Goal: Information Seeking & Learning: Check status

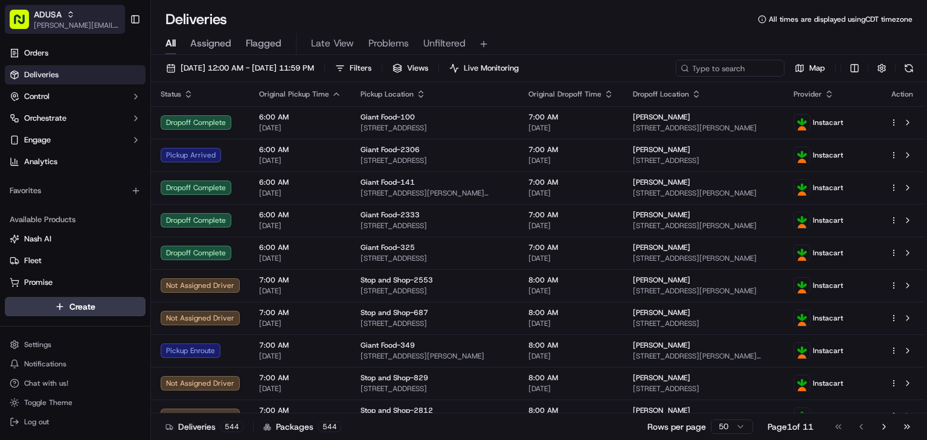
click at [58, 23] on span "[PERSON_NAME][EMAIL_ADDRESS][PERSON_NAME][DOMAIN_NAME]" at bounding box center [77, 26] width 86 height 10
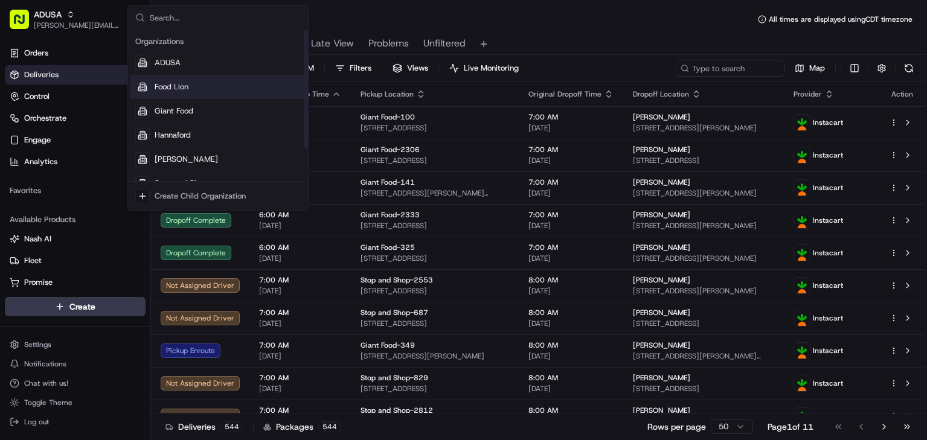
click at [190, 86] on div "Food Lion" at bounding box center [217, 87] width 175 height 24
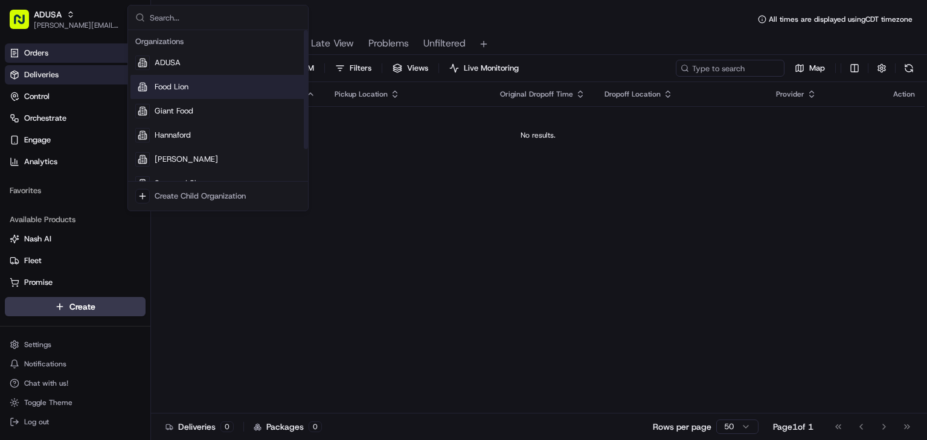
click at [43, 57] on span "Orders" at bounding box center [36, 53] width 24 height 11
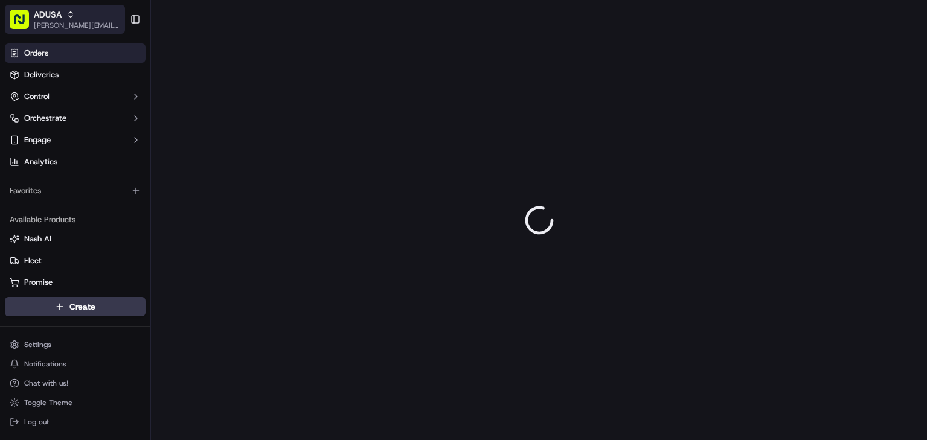
click at [78, 16] on div "ADUSA" at bounding box center [77, 14] width 86 height 12
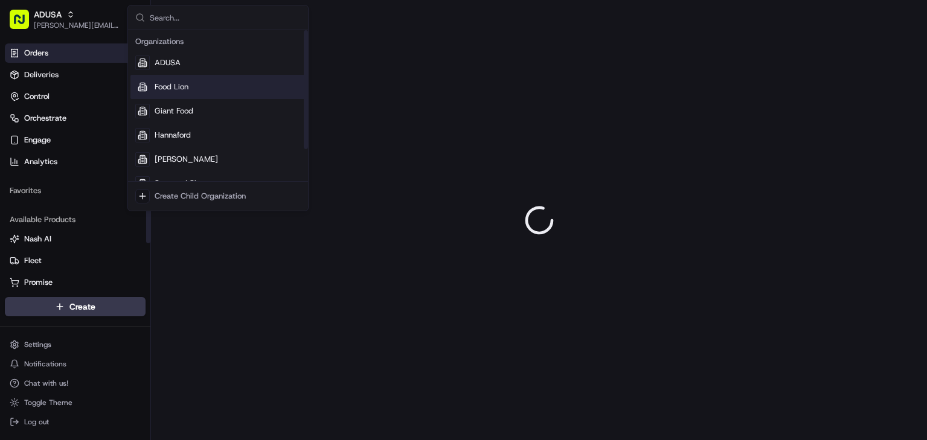
click at [179, 87] on span "Food Lion" at bounding box center [172, 87] width 34 height 11
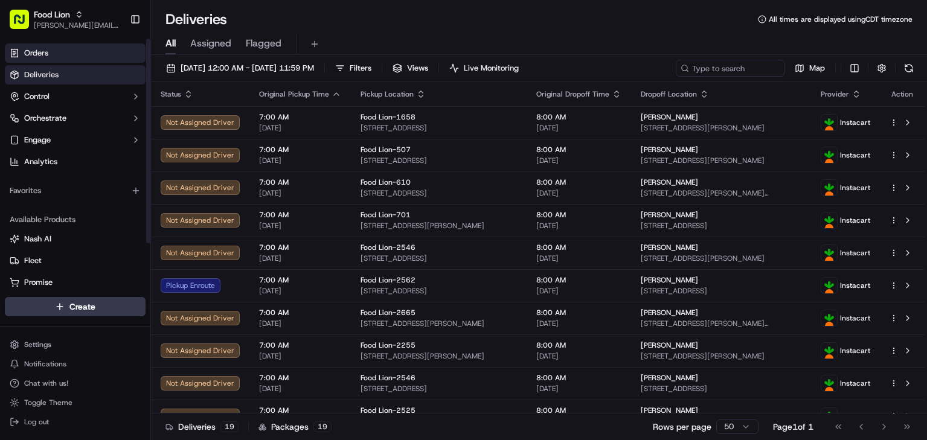
click at [72, 55] on link "Orders" at bounding box center [75, 52] width 141 height 19
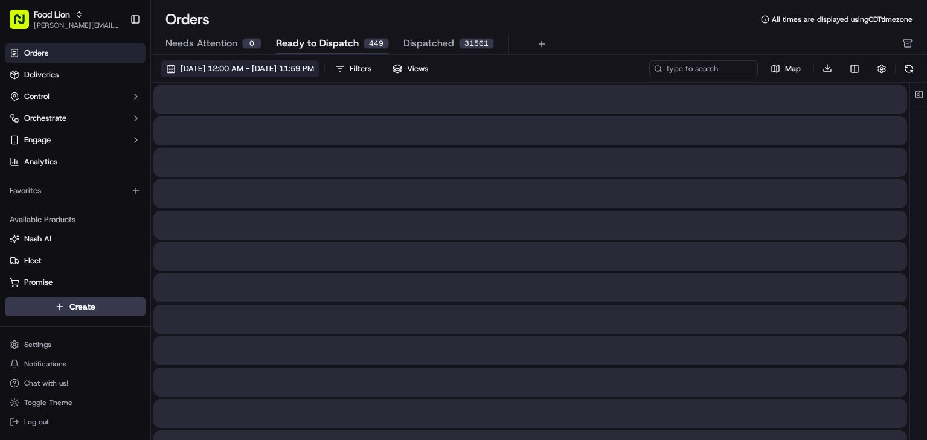
click at [299, 76] on button "09/01/2025 12:00 AM - 09/30/2025 11:59 PM" at bounding box center [240, 68] width 159 height 17
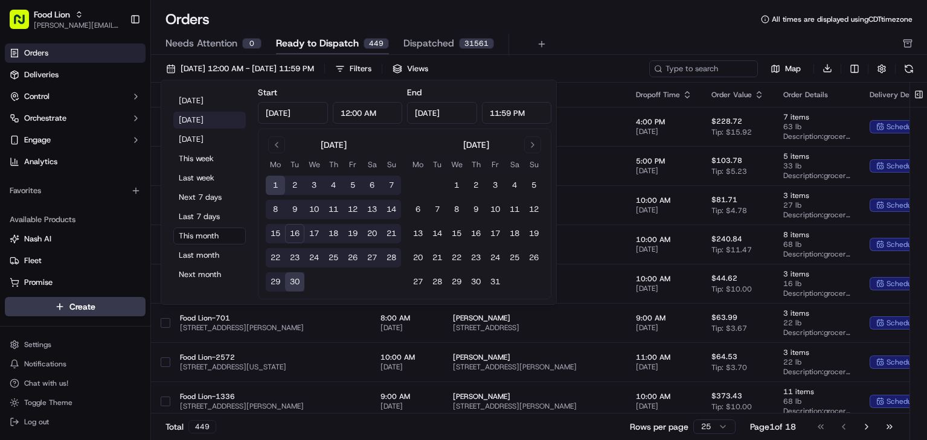
click at [208, 122] on button "Yesterday" at bounding box center [209, 120] width 72 height 17
type input "Sep 15, 2025"
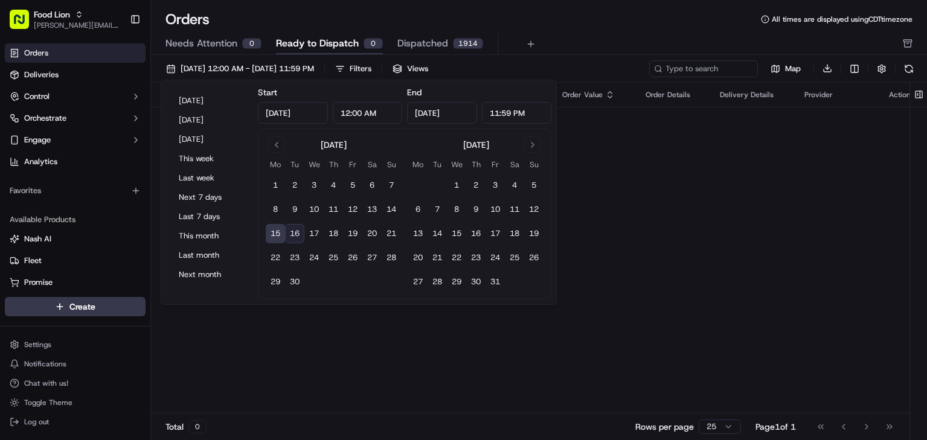
click at [601, 37] on div "Needs Attention 0 Ready to Dispatch 0 Dispatched 1914" at bounding box center [530, 44] width 730 height 21
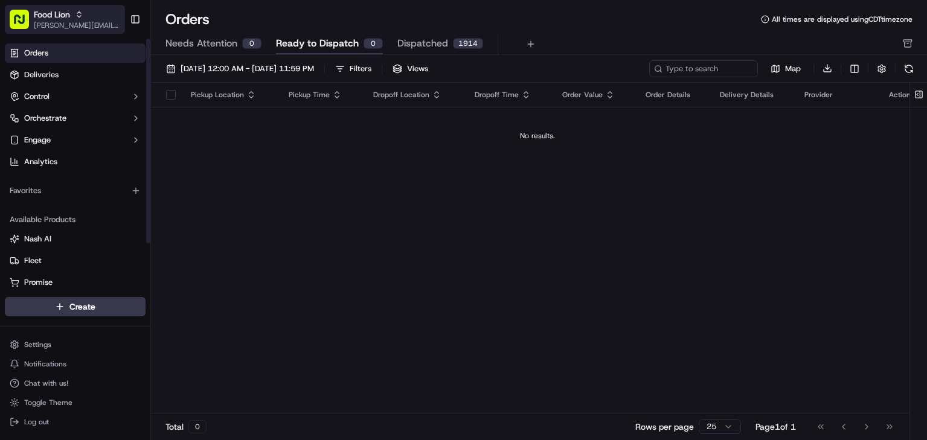
click at [92, 25] on span "[PERSON_NAME][EMAIL_ADDRESS][PERSON_NAME][DOMAIN_NAME]" at bounding box center [77, 26] width 86 height 10
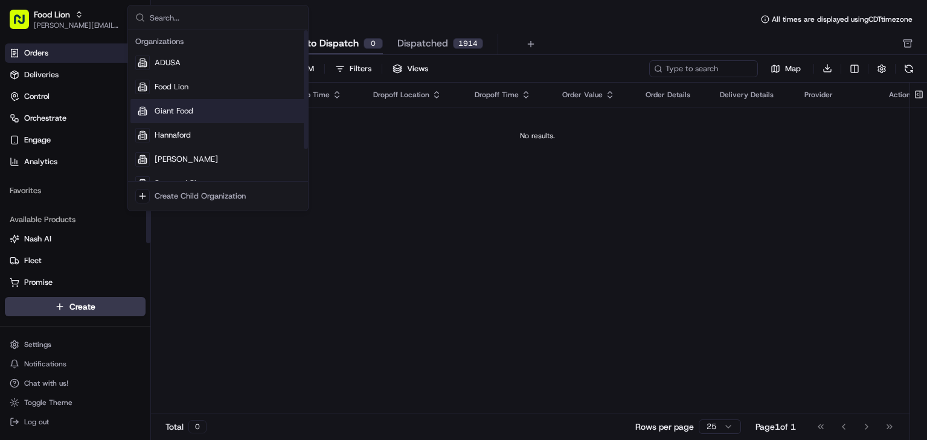
click at [188, 109] on span "Giant Food" at bounding box center [174, 111] width 39 height 11
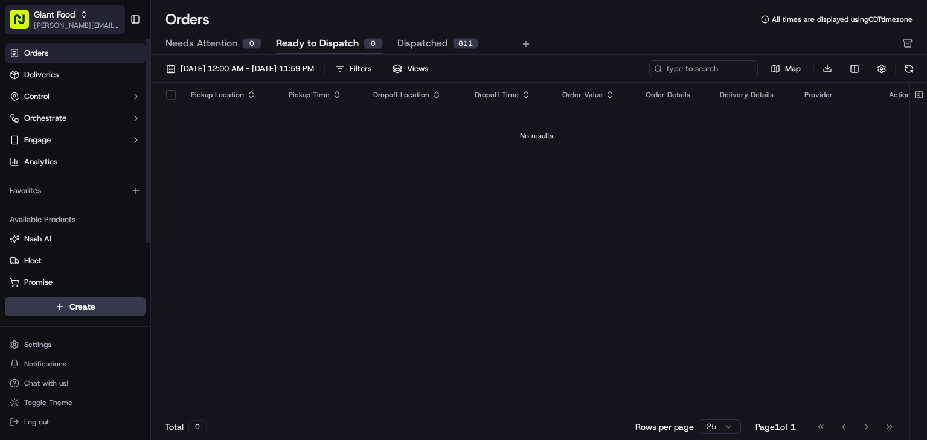
click at [69, 26] on span "[PERSON_NAME][EMAIL_ADDRESS][PERSON_NAME][DOMAIN_NAME]" at bounding box center [77, 26] width 86 height 10
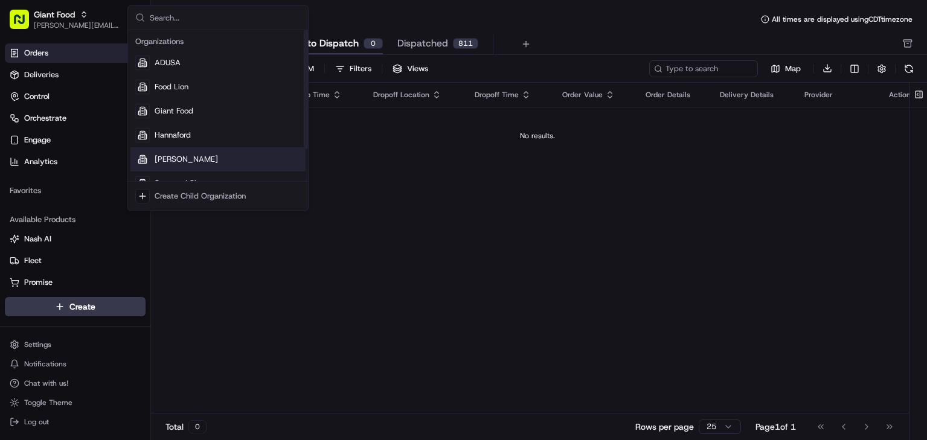
click at [197, 155] on div "Martin's" at bounding box center [217, 159] width 175 height 24
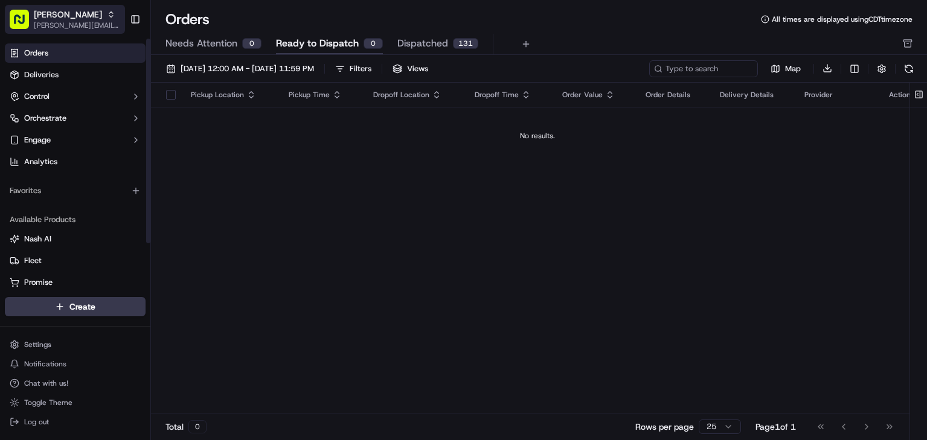
click at [83, 32] on button "Martin's james.swiontek@adusa.com" at bounding box center [65, 19] width 120 height 29
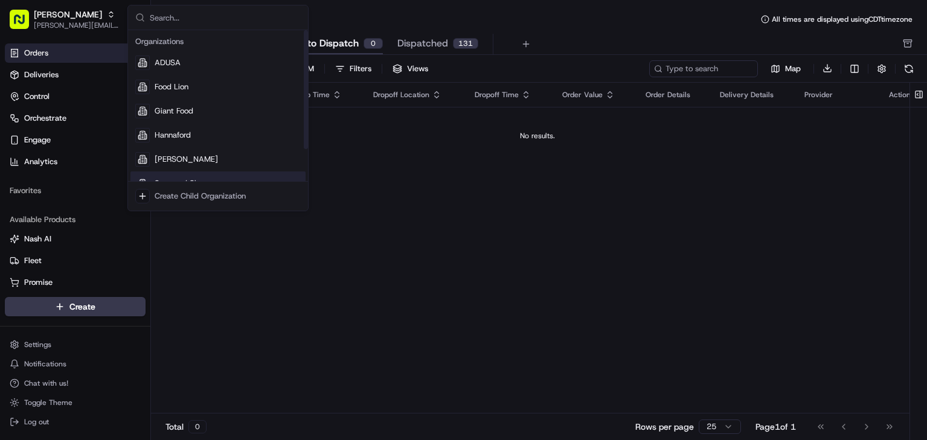
click at [178, 177] on div "Stop and Shop" at bounding box center [217, 183] width 175 height 24
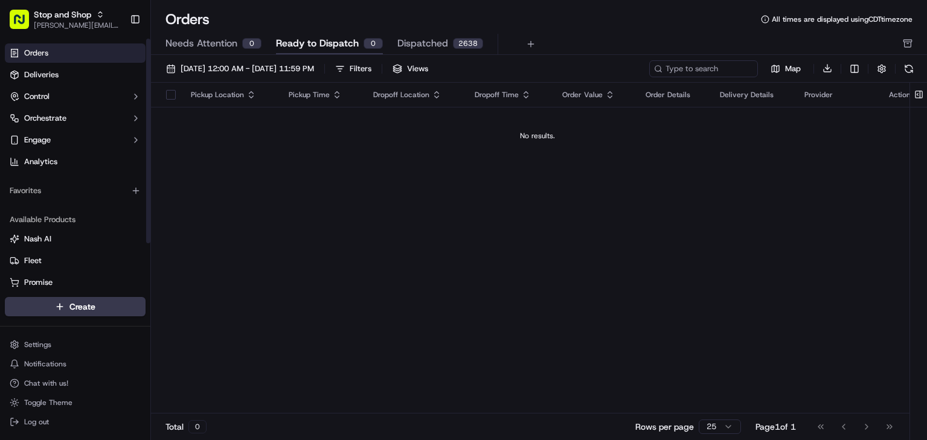
drag, startPoint x: 82, startPoint y: 30, endPoint x: 84, endPoint y: 37, distance: 7.5
click at [82, 30] on span "[PERSON_NAME][EMAIL_ADDRESS][PERSON_NAME][DOMAIN_NAME]" at bounding box center [77, 26] width 86 height 10
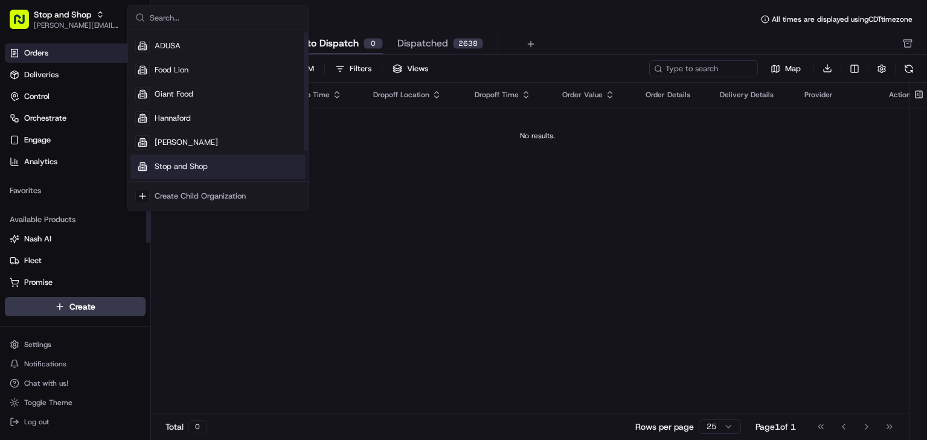
scroll to position [41, 0]
click at [205, 168] on span "The GIANT Company" at bounding box center [193, 166] width 76 height 11
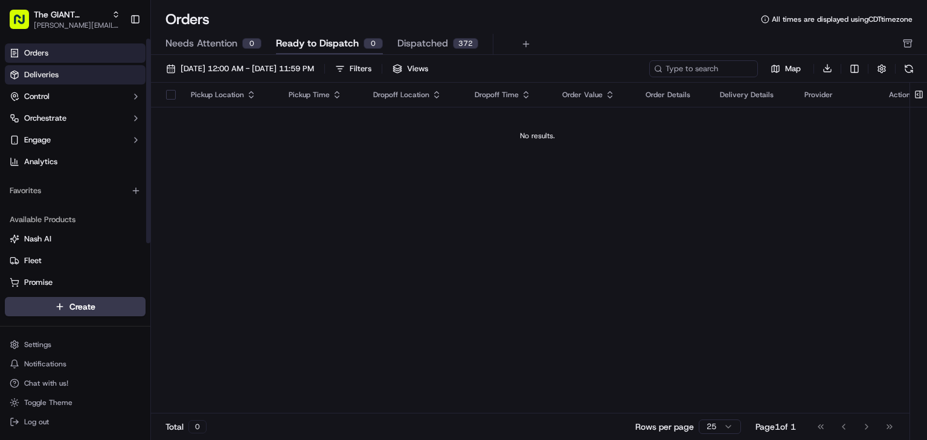
click at [54, 82] on link "Deliveries" at bounding box center [75, 74] width 141 height 19
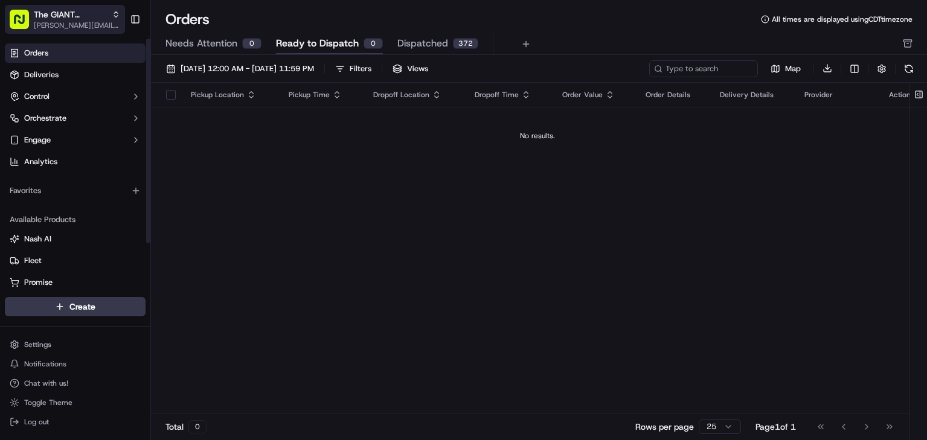
click at [75, 19] on span "The GIANT Company" at bounding box center [70, 14] width 73 height 12
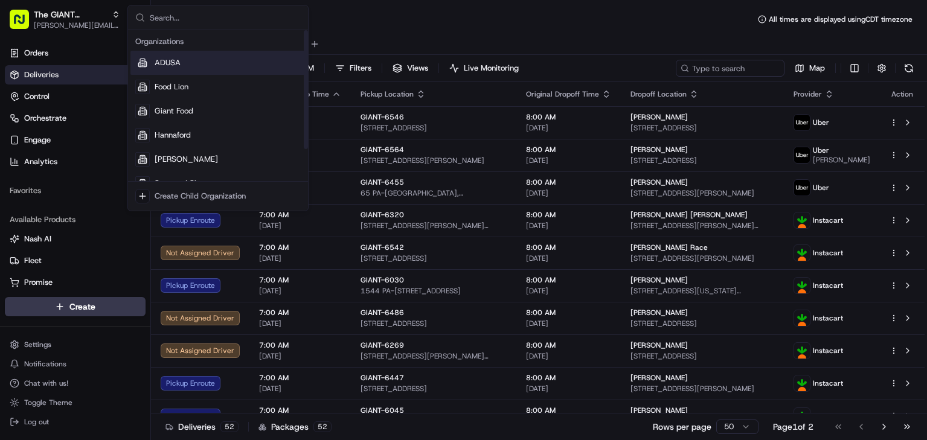
click at [196, 63] on div "ADUSA" at bounding box center [217, 63] width 175 height 24
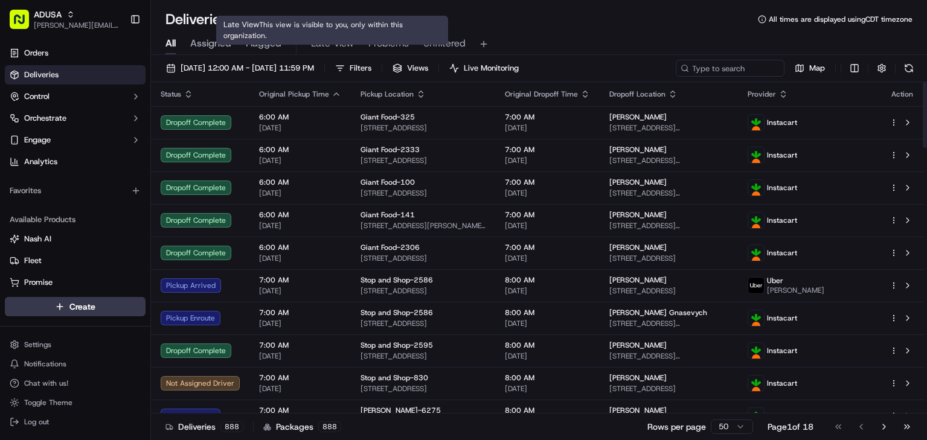
click at [380, 39] on span "Problems" at bounding box center [388, 43] width 40 height 14
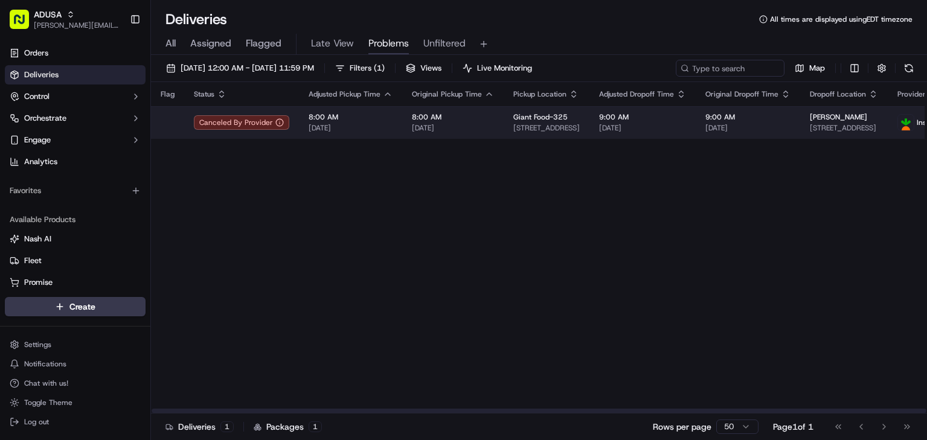
click at [443, 128] on span "[DATE]" at bounding box center [453, 128] width 82 height 10
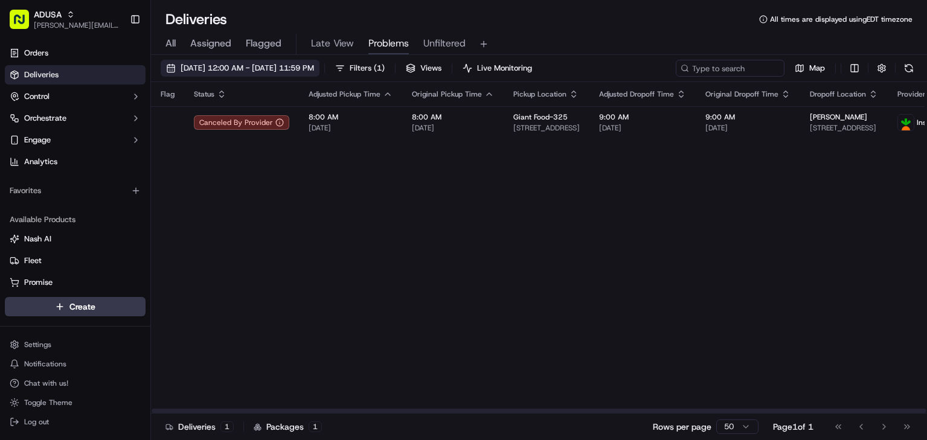
click at [267, 71] on span "09/16/2025 12:00 AM - 09/16/2025 11:59 PM" at bounding box center [247, 68] width 133 height 11
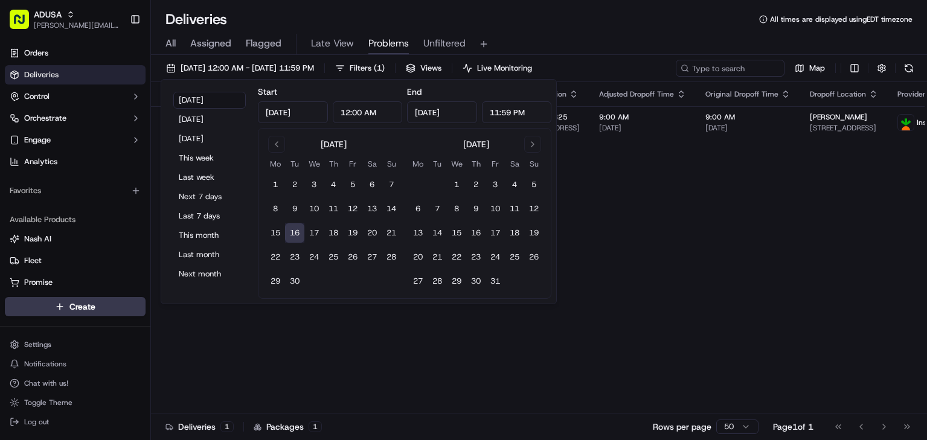
click at [273, 222] on tbody "1 2 3 4 5 6 7 8 9 10 11 12 13 14 15 16 17 18 19 20 21 22 23 24 25 26 27 28 29 30" at bounding box center [333, 230] width 135 height 121
click at [274, 228] on button "15" at bounding box center [275, 232] width 19 height 19
type input "Sep 15, 2025"
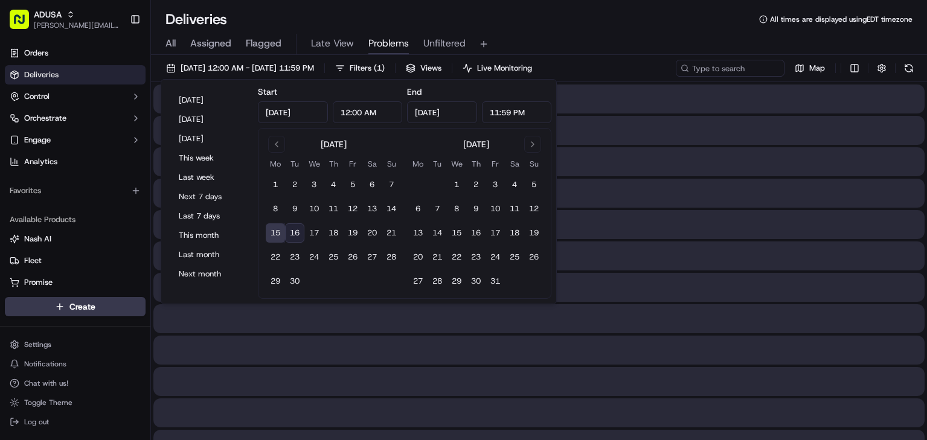
click at [688, 24] on div "Deliveries All times are displayed using EDT timezone" at bounding box center [539, 19] width 776 height 19
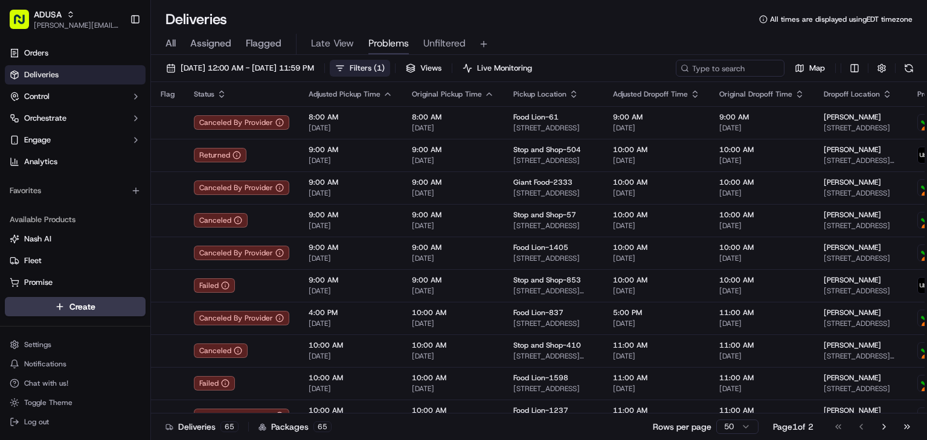
click at [385, 66] on span "Filters ( 1 )" at bounding box center [367, 68] width 35 height 11
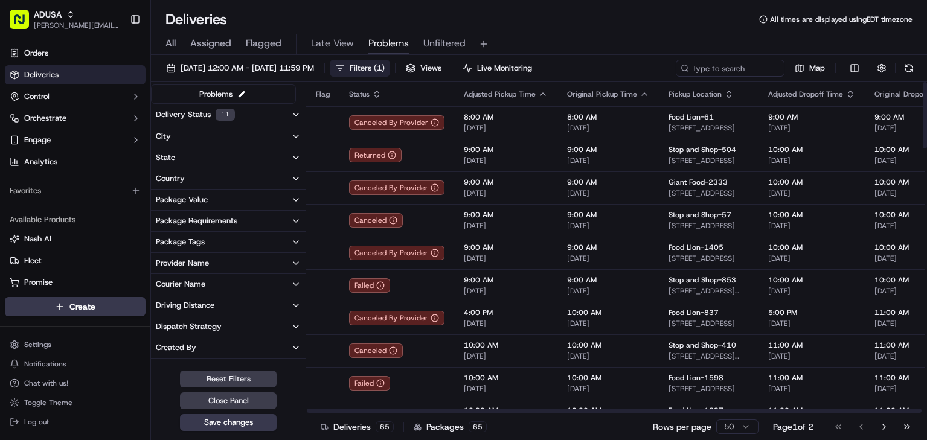
click at [293, 110] on icon "button" at bounding box center [296, 115] width 10 height 10
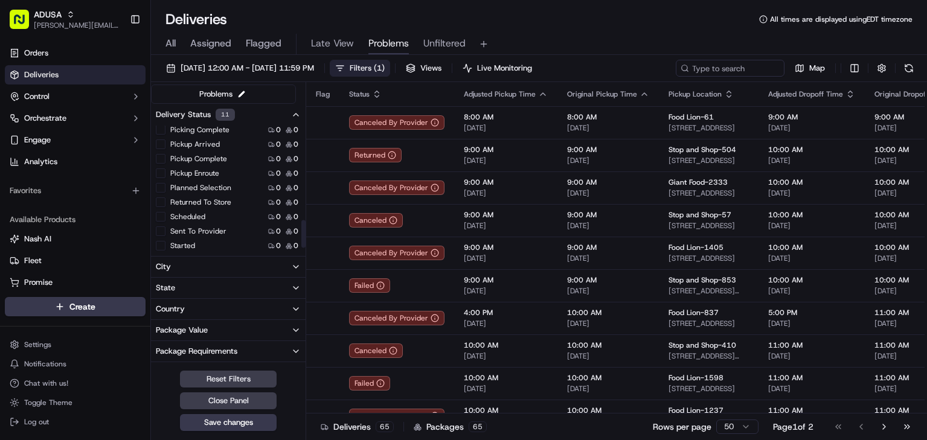
scroll to position [437, 0]
click at [161, 195] on button "Returned To Store" at bounding box center [161, 199] width 10 height 10
click at [213, 420] on button "Save changes" at bounding box center [228, 422] width 97 height 17
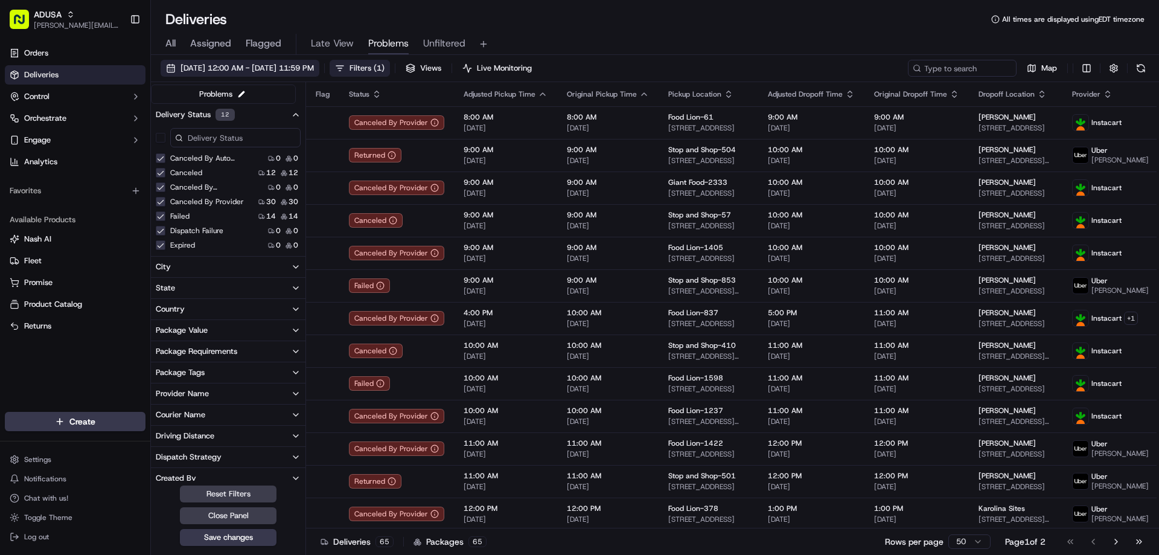
click at [307, 65] on span "09/15/2025 12:00 AM - 09/15/2025 11:59 PM" at bounding box center [247, 68] width 133 height 11
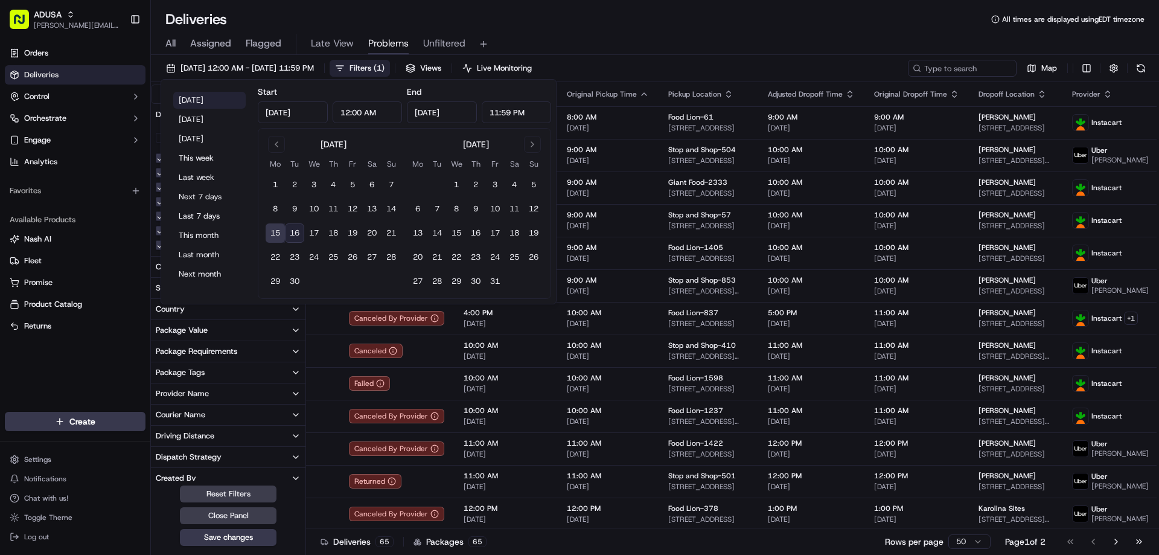
click at [203, 100] on button "Today" at bounding box center [209, 100] width 72 height 17
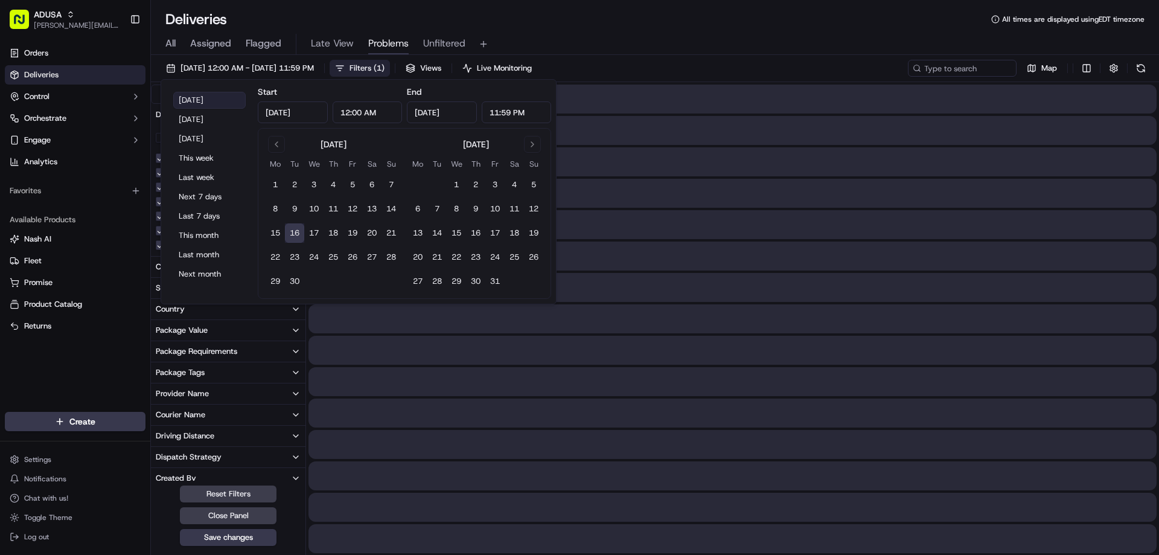
type input "Sep 16, 2025"
click at [670, 46] on div "All Assigned Flagged Late View Problems Unfiltered" at bounding box center [655, 44] width 1008 height 21
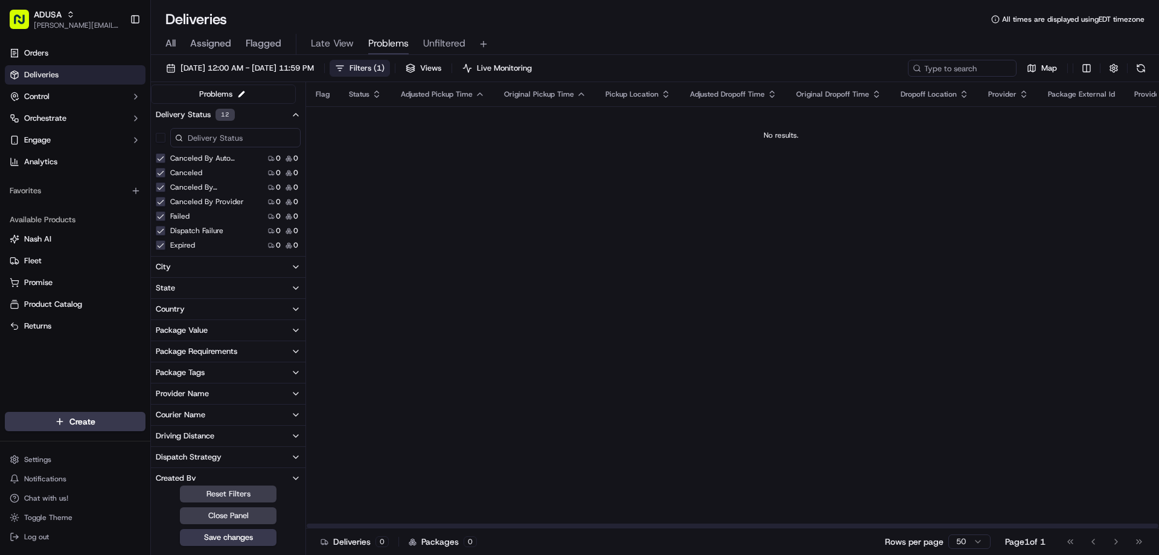
click at [584, 272] on div "Flag Status Adjusted Pickup Time Original Pickup Time Pickup Location Adjusted …" at bounding box center [781, 305] width 950 height 446
click at [443, 209] on div "Flag Status Adjusted Pickup Time Original Pickup Time Pickup Location Adjusted …" at bounding box center [781, 305] width 950 height 446
click at [391, 132] on div "No results." at bounding box center [781, 135] width 940 height 10
click at [249, 440] on button "Close Panel" at bounding box center [228, 515] width 97 height 17
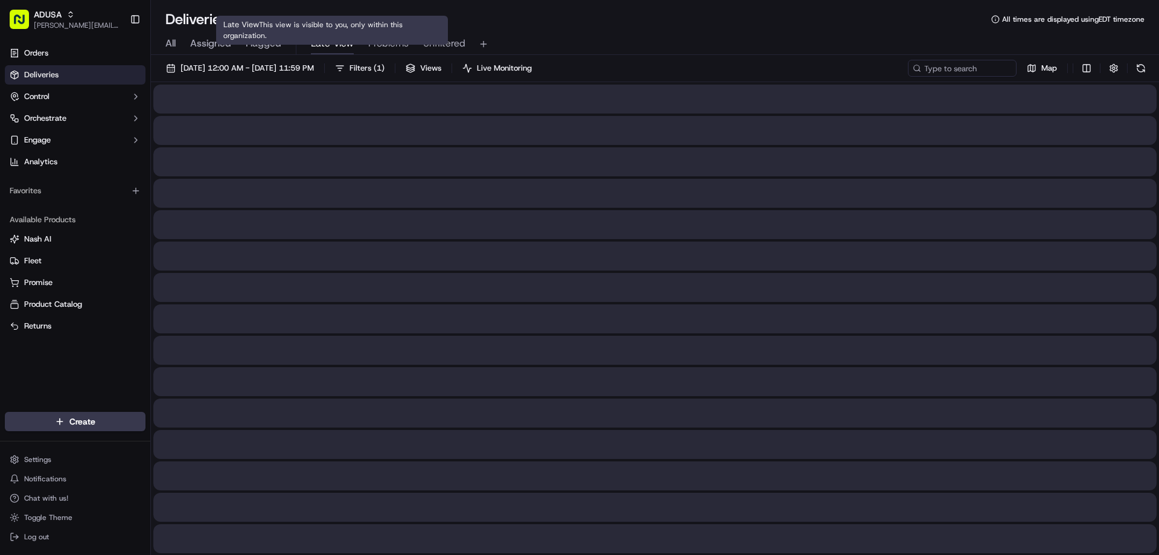
click at [334, 45] on span "Late View" at bounding box center [332, 43] width 43 height 14
click at [400, 46] on span "Problems" at bounding box center [388, 43] width 40 height 14
click at [388, 40] on span "Problems" at bounding box center [388, 43] width 40 height 14
click at [342, 42] on span "Late View" at bounding box center [332, 43] width 43 height 14
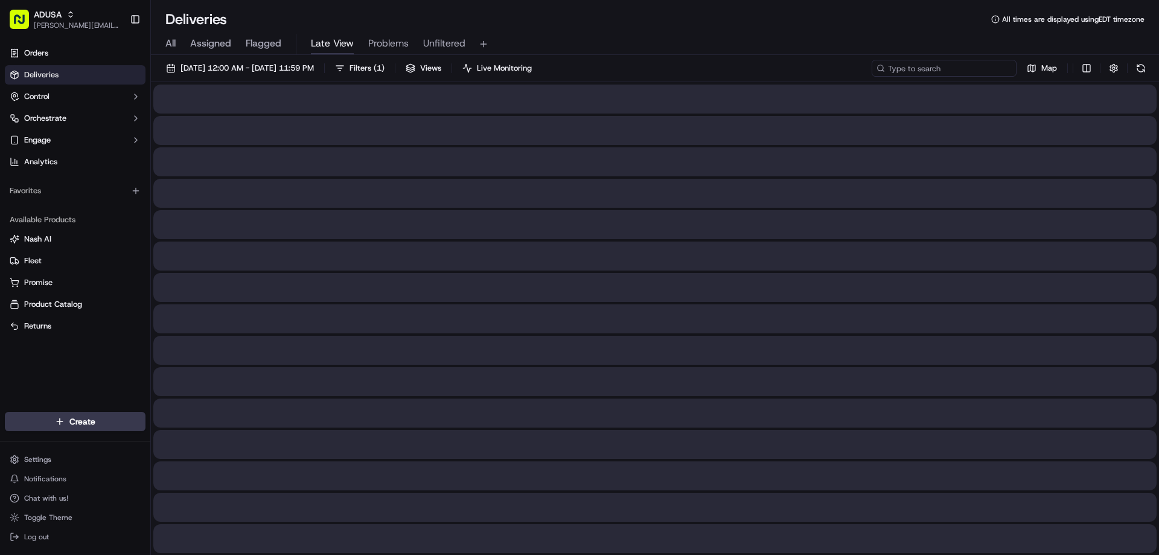
click at [926, 72] on input at bounding box center [944, 68] width 145 height 17
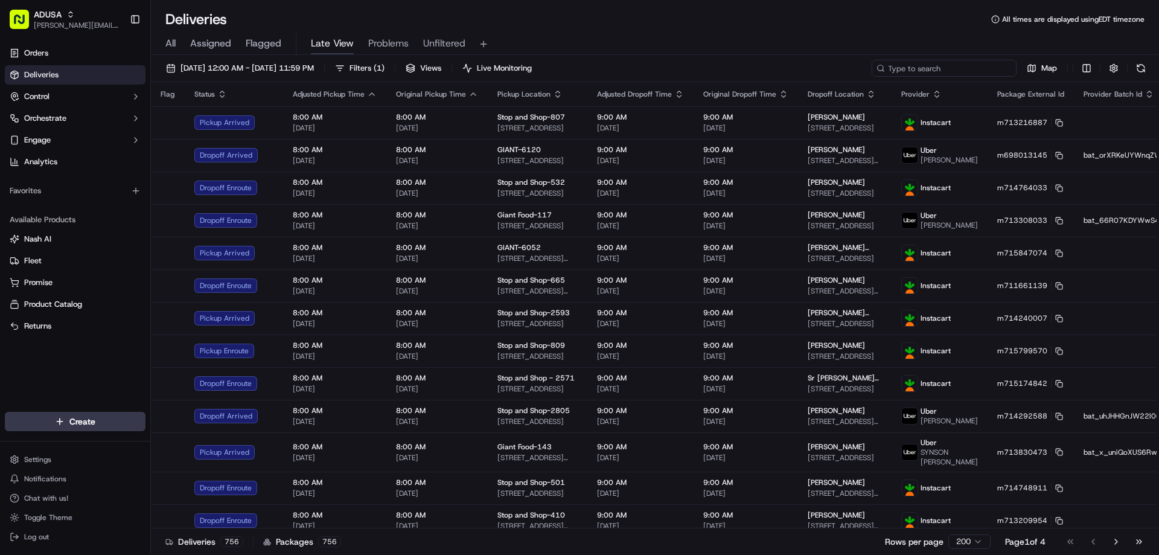
click at [926, 66] on input at bounding box center [944, 68] width 145 height 17
paste input "m713113471"
type input "m713113471"
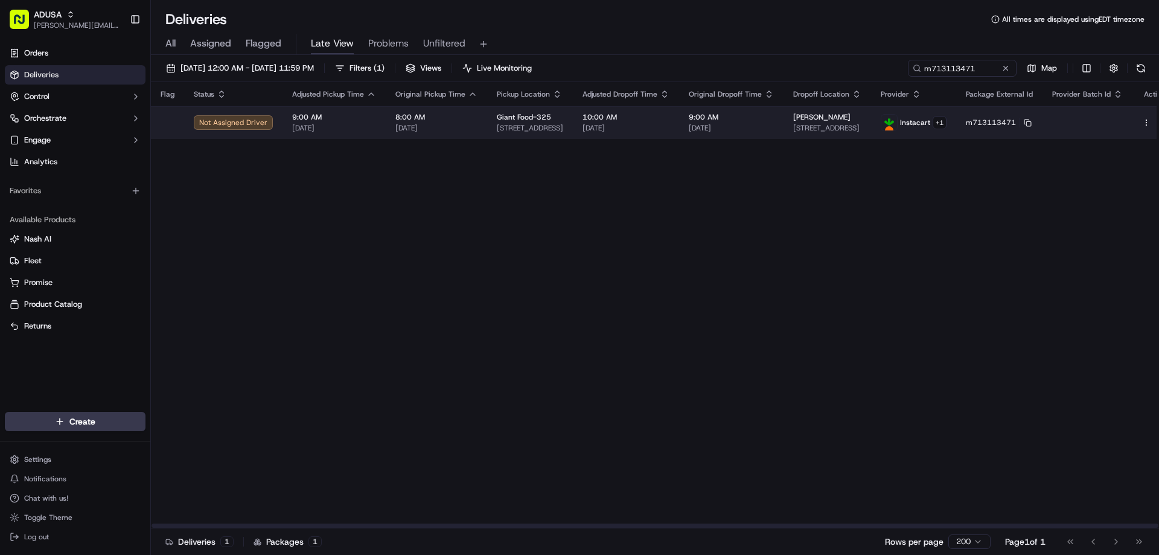
click at [849, 132] on span "[STREET_ADDRESS]" at bounding box center [827, 128] width 68 height 10
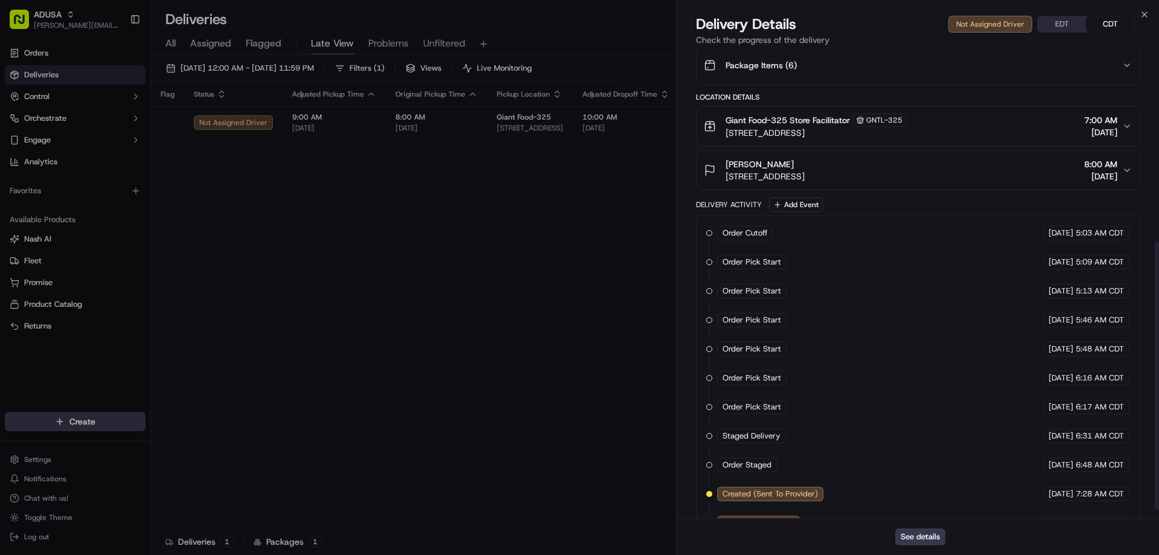
scroll to position [347, 0]
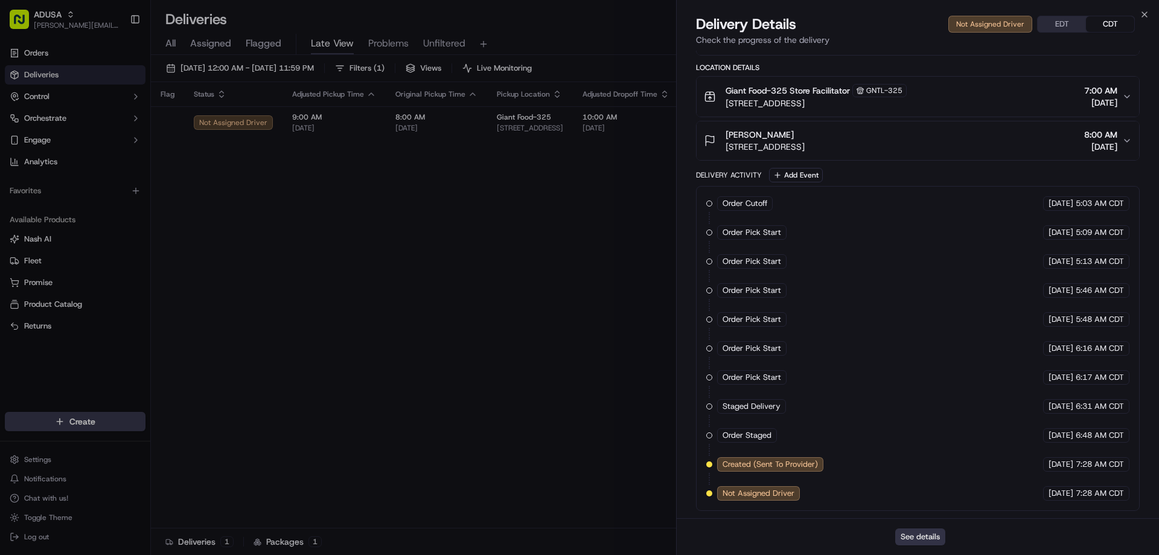
click at [926, 440] on button "See details" at bounding box center [920, 536] width 50 height 17
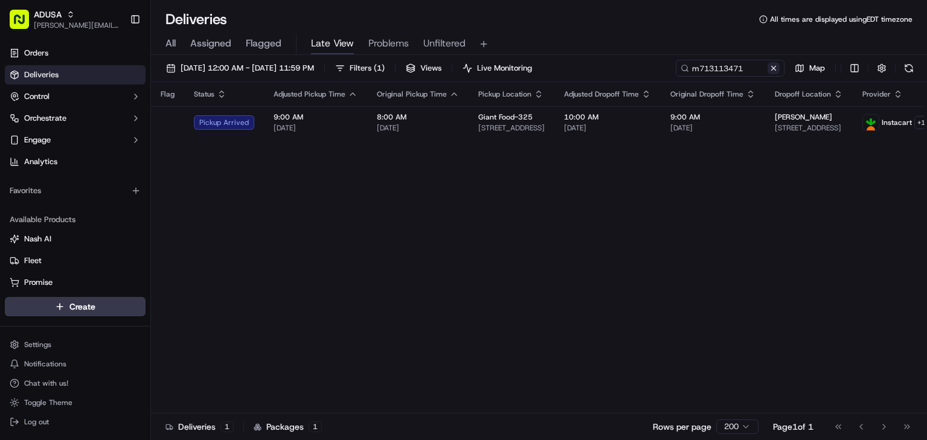
click at [772, 67] on button at bounding box center [773, 68] width 12 height 12
click at [397, 45] on span "Problems" at bounding box center [388, 43] width 40 height 14
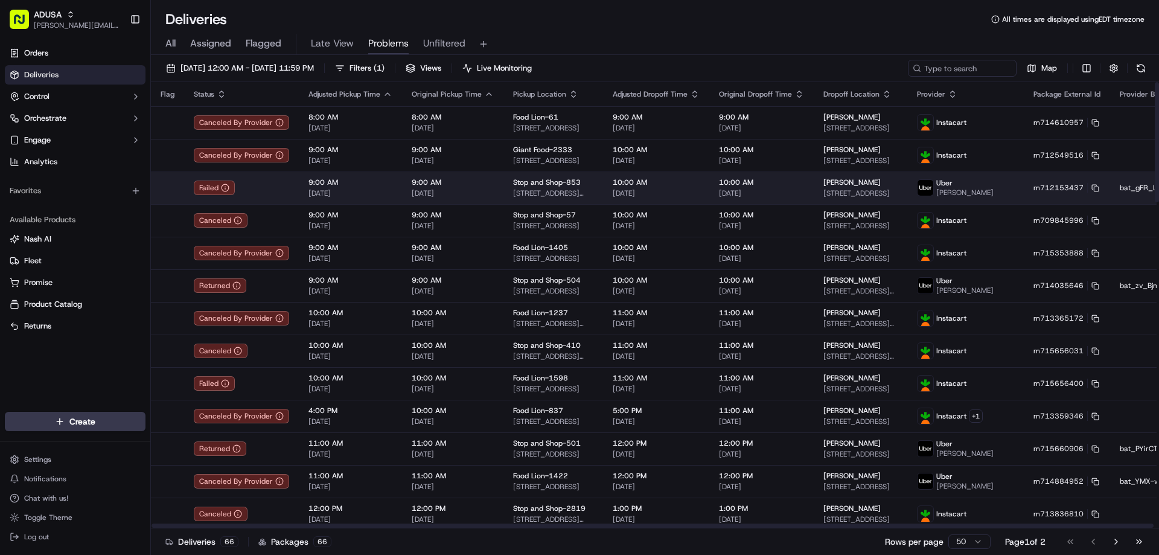
click at [278, 191] on div "Failed" at bounding box center [241, 188] width 95 height 14
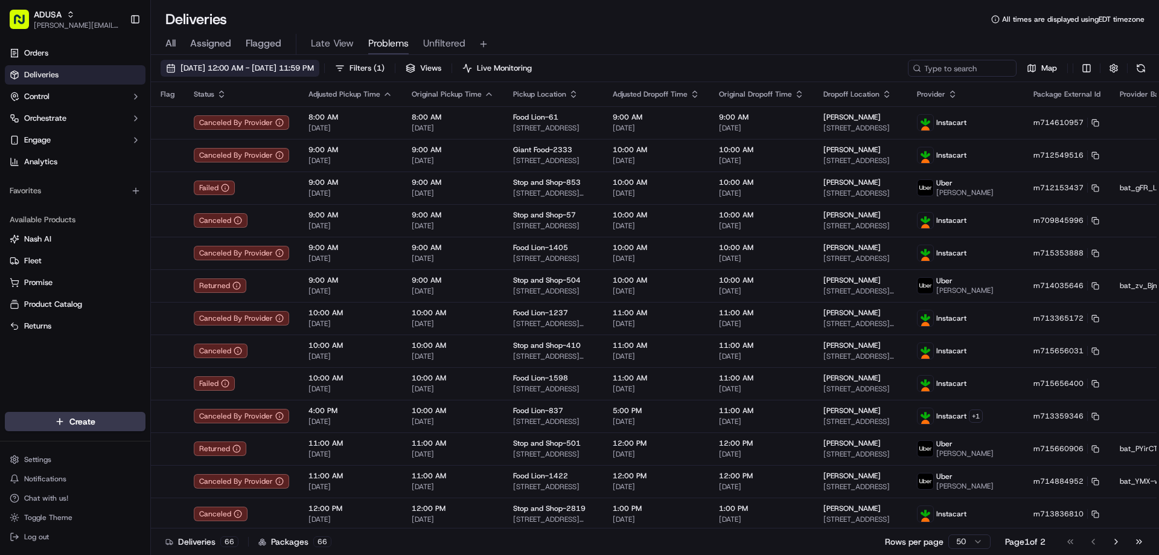
click at [270, 66] on span "09/15/2025 12:00 AM - 09/15/2025 11:59 PM" at bounding box center [247, 68] width 133 height 11
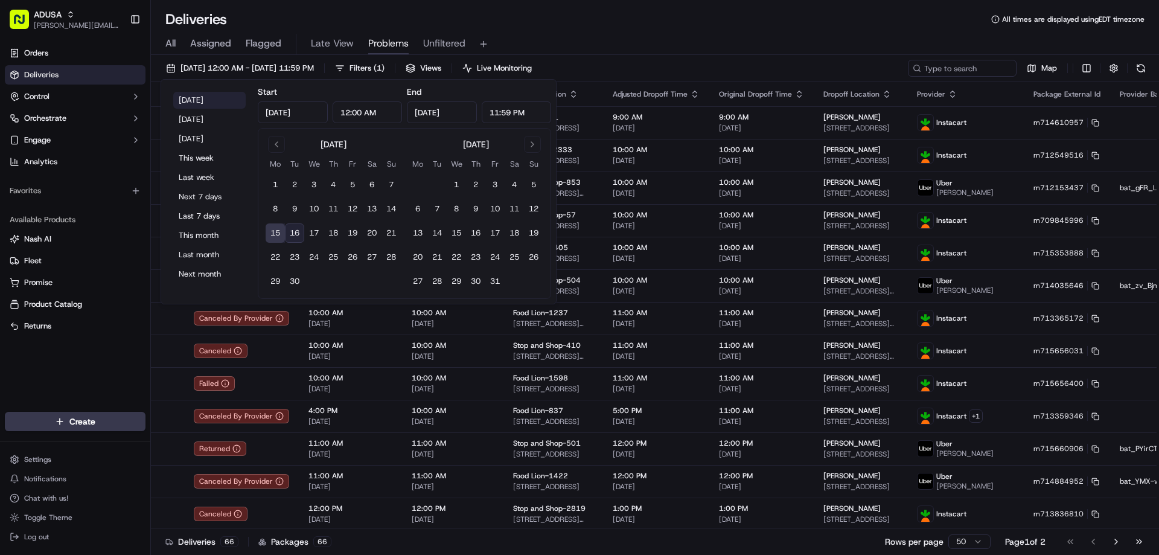
click at [208, 104] on button "Today" at bounding box center [209, 100] width 72 height 17
type input "Sep 16, 2025"
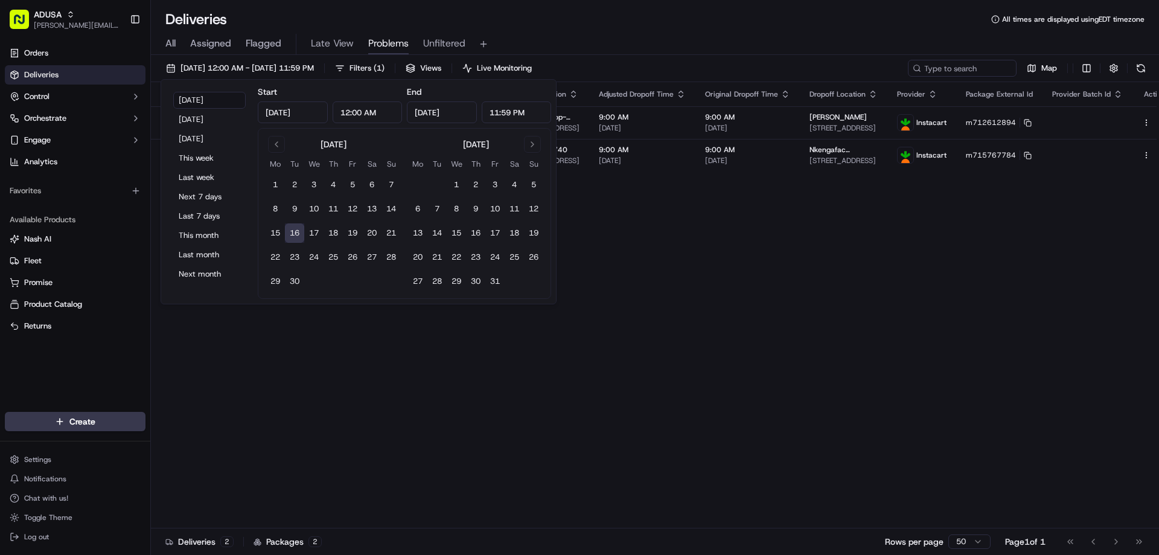
click at [663, 34] on div "All Assigned Flagged Late View Problems Unfiltered" at bounding box center [655, 44] width 1008 height 21
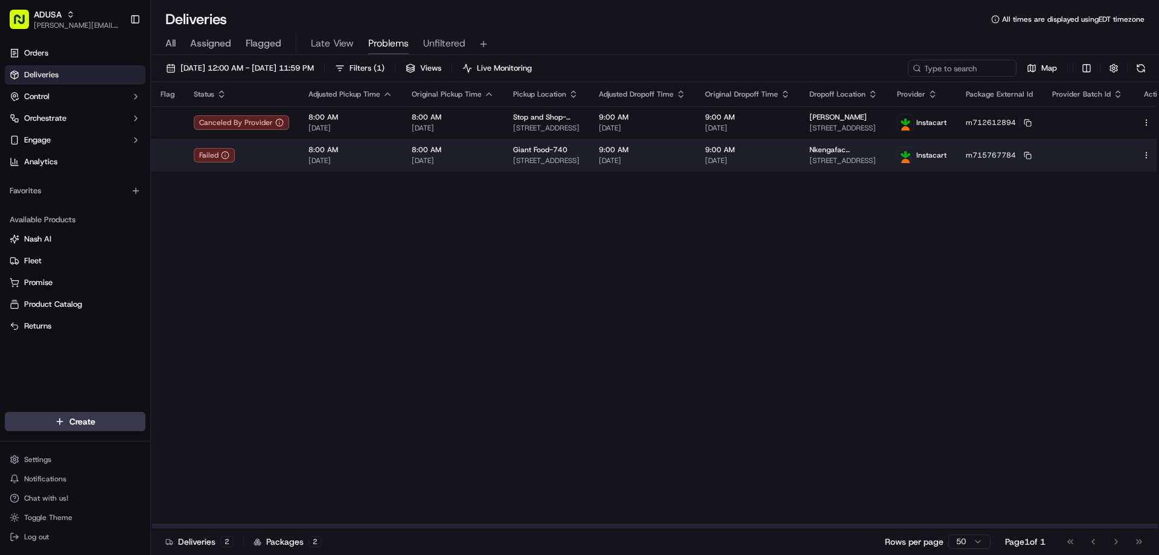
click at [267, 156] on div "Failed" at bounding box center [241, 155] width 95 height 14
click at [265, 158] on div "Failed" at bounding box center [241, 155] width 95 height 14
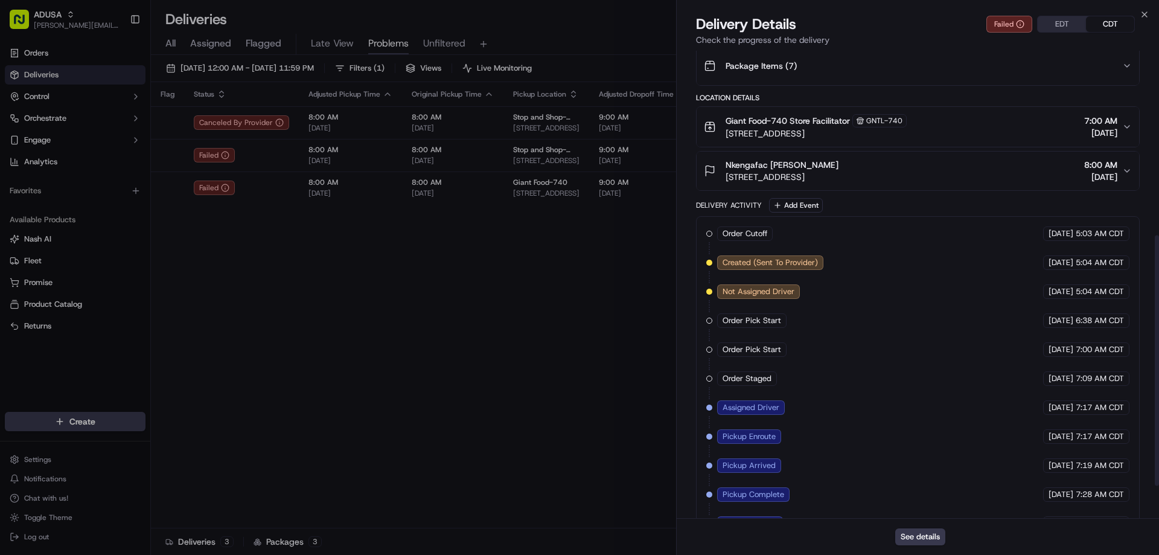
scroll to position [344, 0]
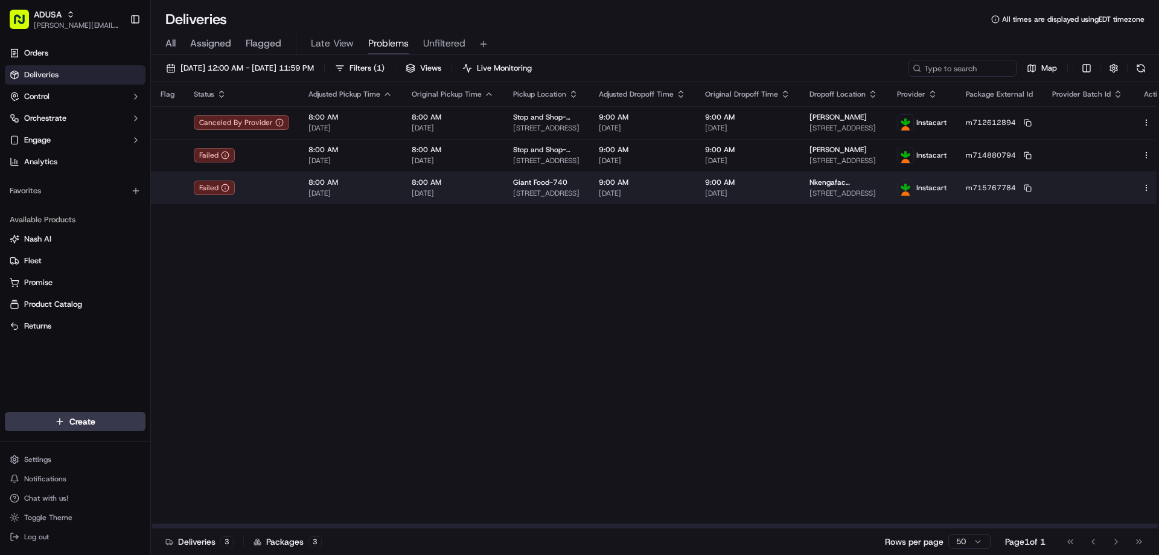
click at [579, 198] on td "Giant Food-740 5615 Stone Rd, Centreville, VA 20120, US" at bounding box center [547, 187] width 86 height 33
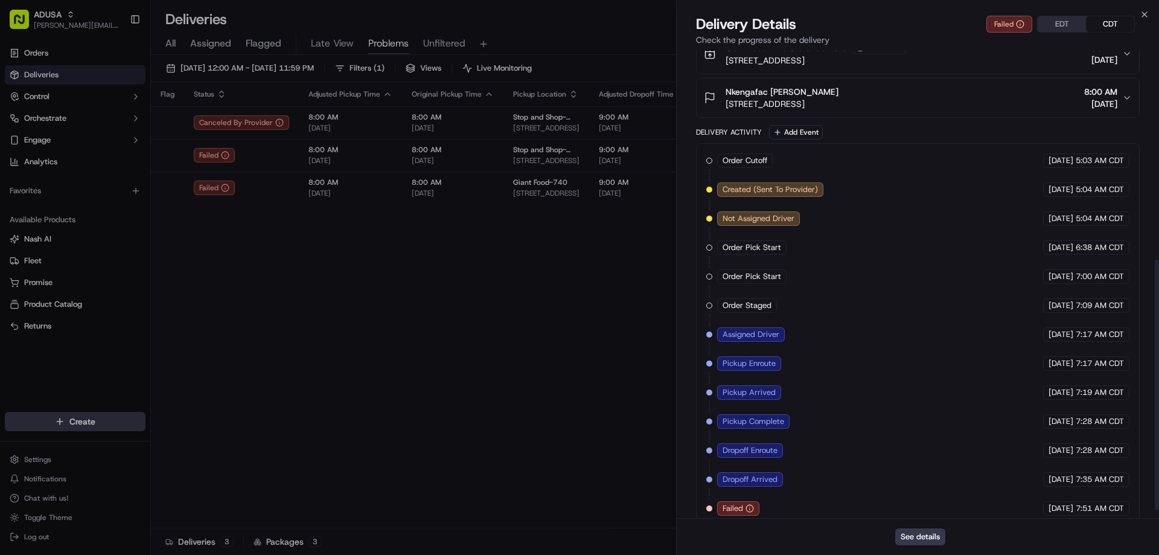
scroll to position [404, 0]
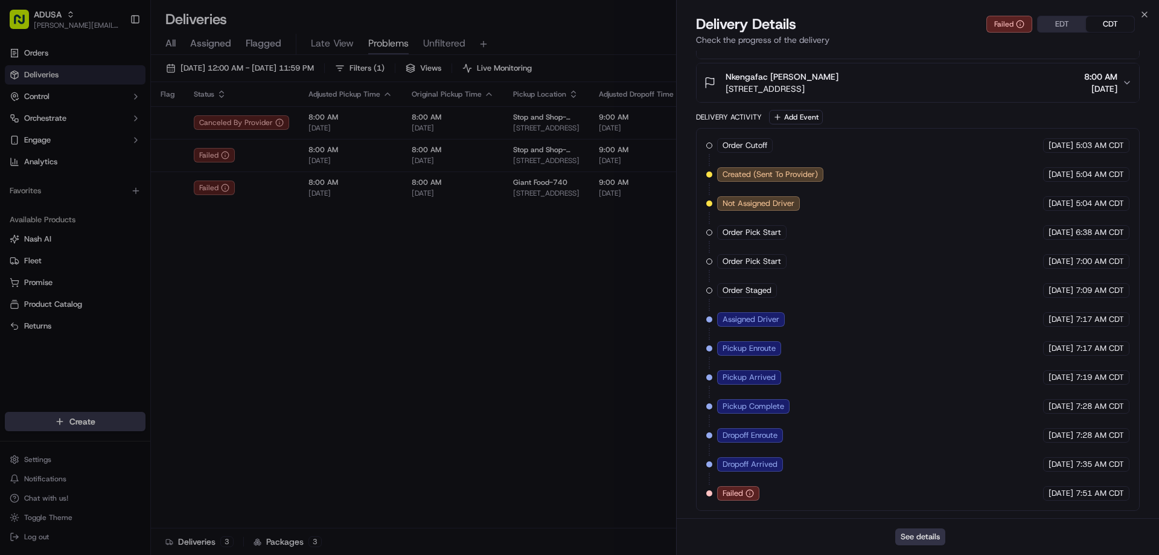
click at [920, 440] on button "See details" at bounding box center [920, 536] width 50 height 17
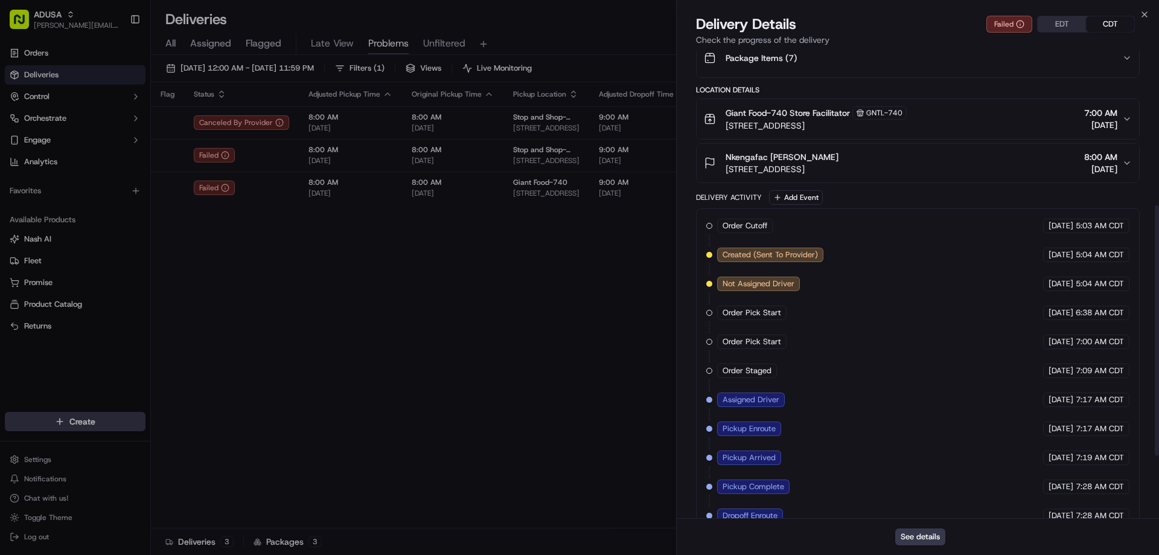
scroll to position [284, 0]
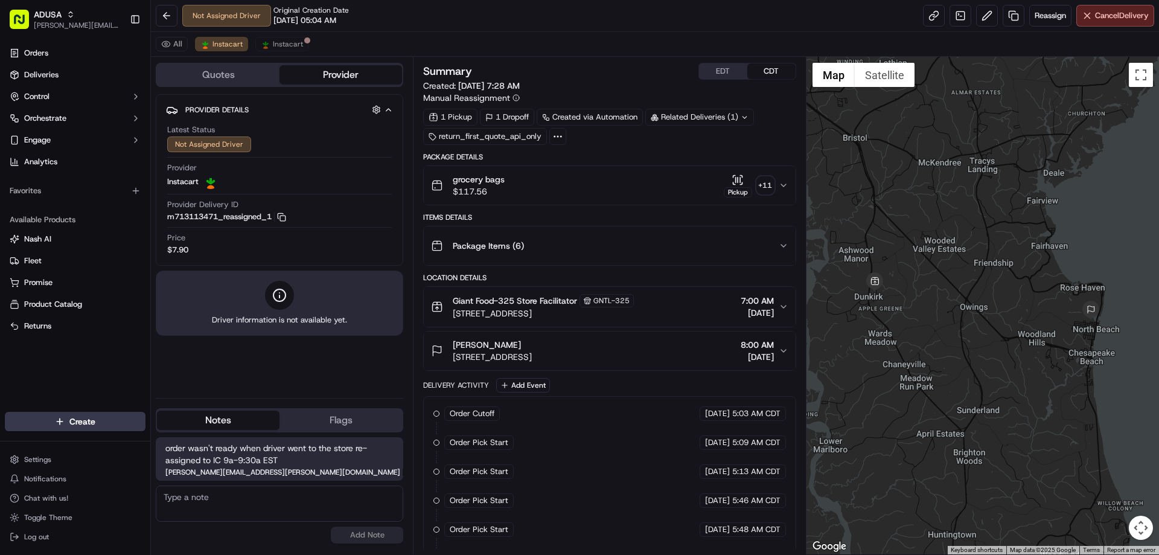
click at [304, 51] on div "All Instacart Instacart" at bounding box center [655, 44] width 1008 height 25
click at [297, 47] on span "Instacart" at bounding box center [288, 44] width 30 height 10
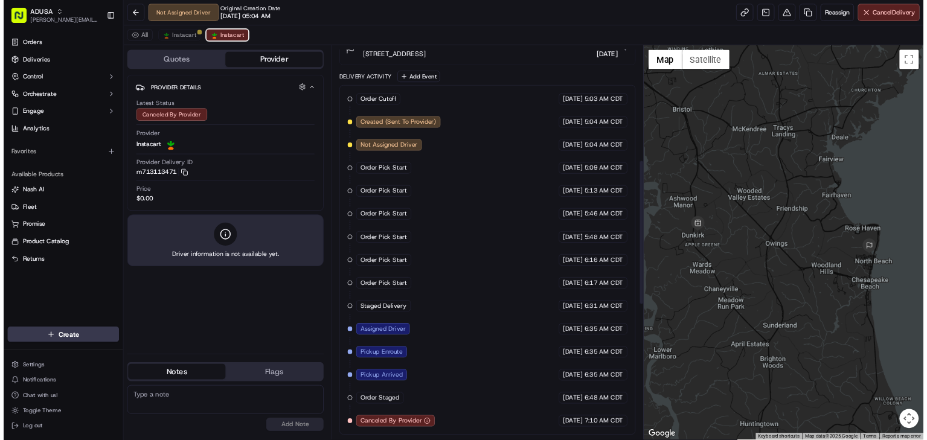
scroll to position [299, 0]
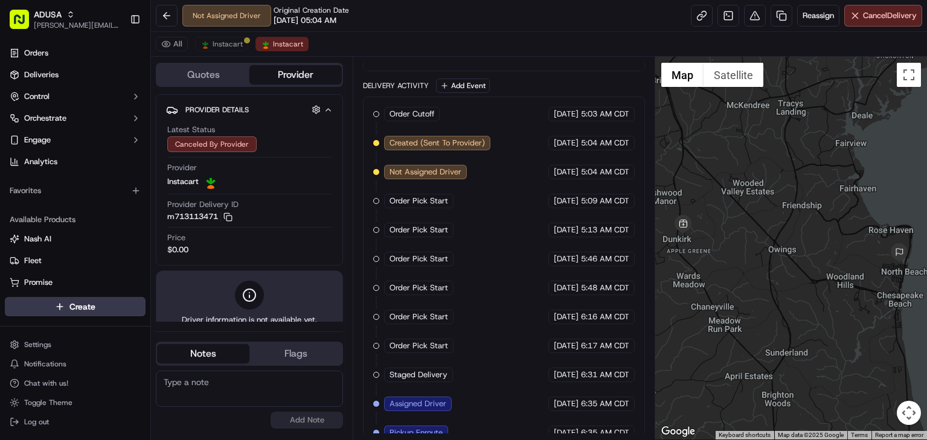
click at [472, 63] on span "[STREET_ADDRESS]" at bounding box center [431, 57] width 79 height 12
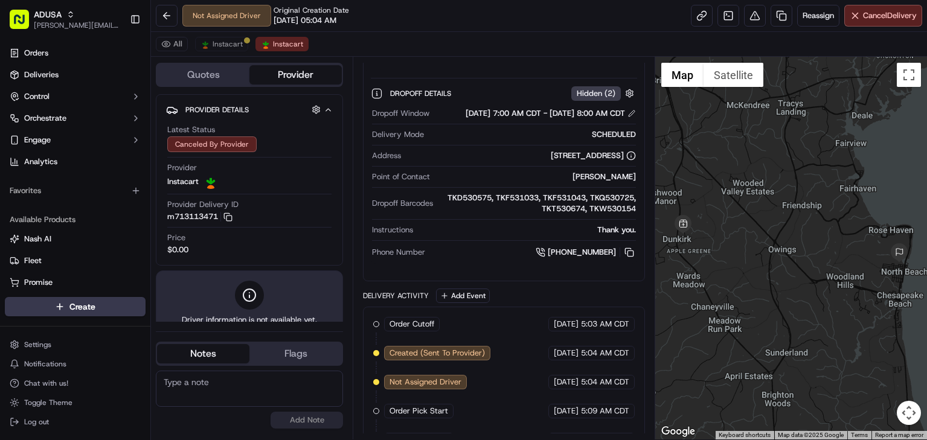
click at [472, 63] on span "[STREET_ADDRESS]" at bounding box center [431, 57] width 79 height 12
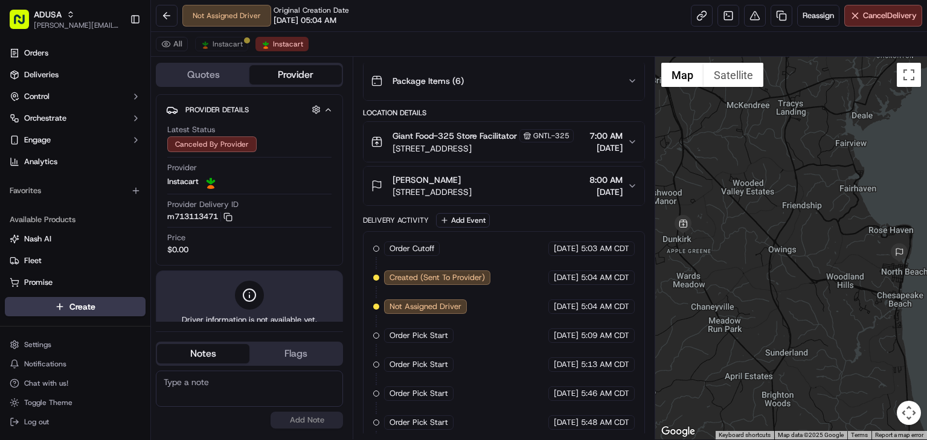
scroll to position [0, 0]
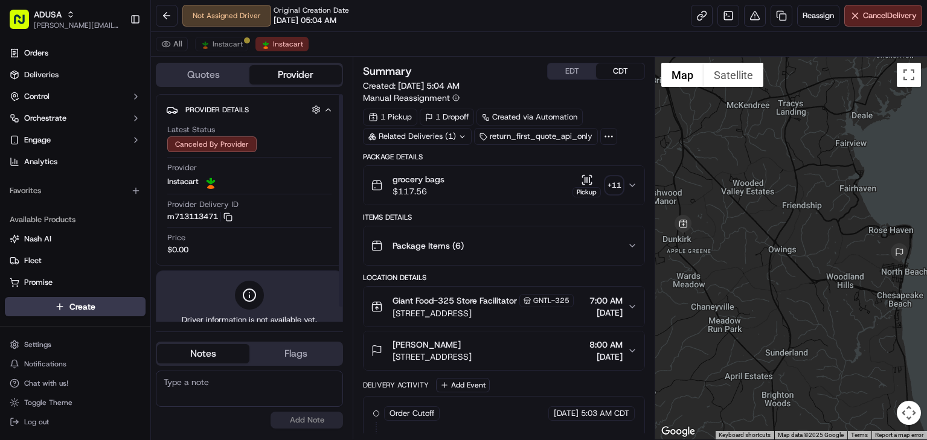
click at [235, 218] on div "Provider Delivery ID m713113471 Copy m713113471" at bounding box center [249, 210] width 164 height 23
click at [231, 218] on icon "button" at bounding box center [227, 217] width 9 height 9
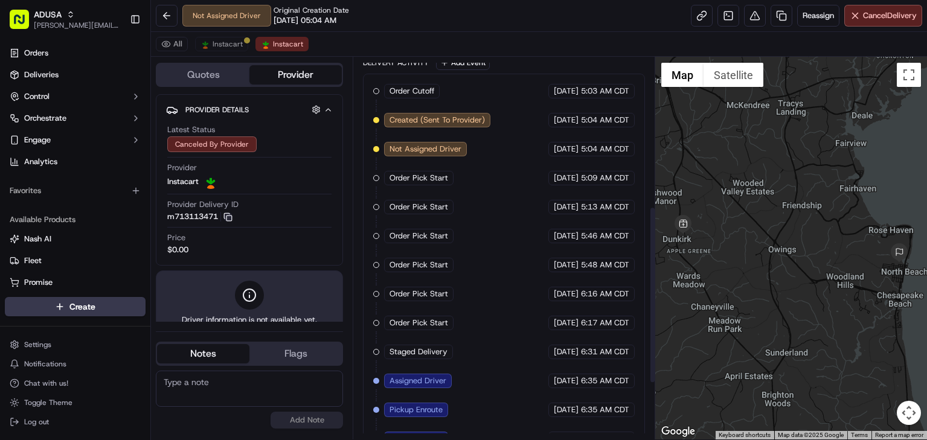
scroll to position [443, 0]
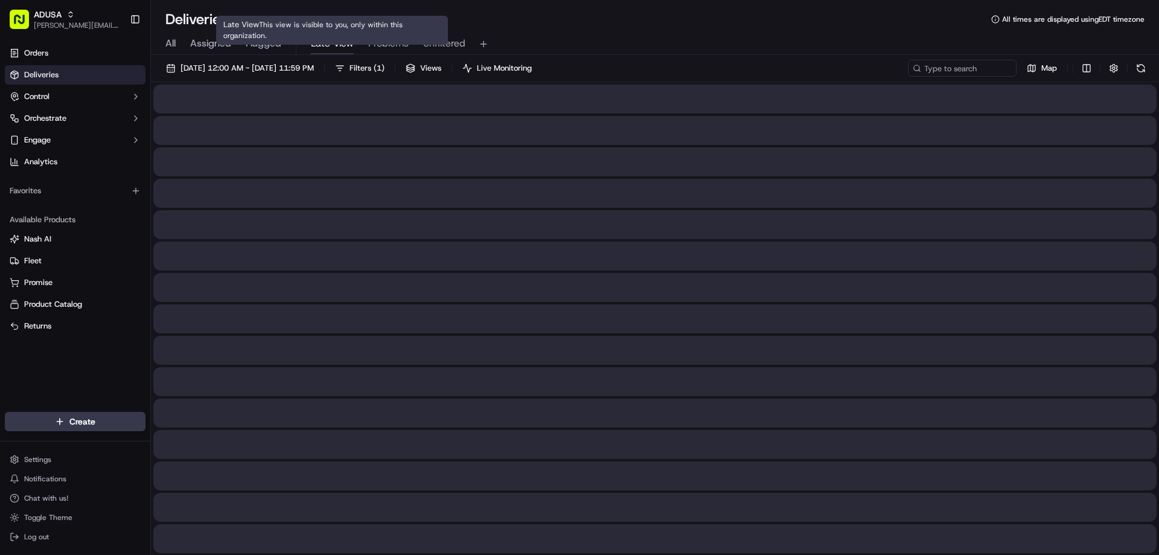
click at [342, 45] on span "Late View" at bounding box center [332, 43] width 43 height 14
click at [957, 68] on input at bounding box center [944, 68] width 145 height 17
paste input "m713113471"
type input "m713113471"
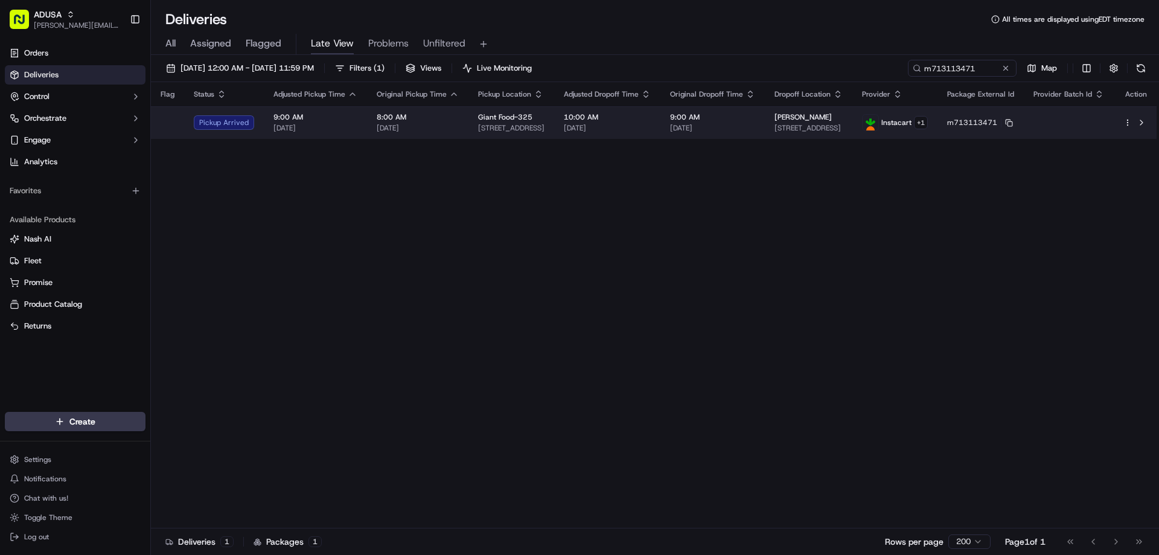
click at [775, 132] on span "[STREET_ADDRESS]" at bounding box center [809, 128] width 68 height 10
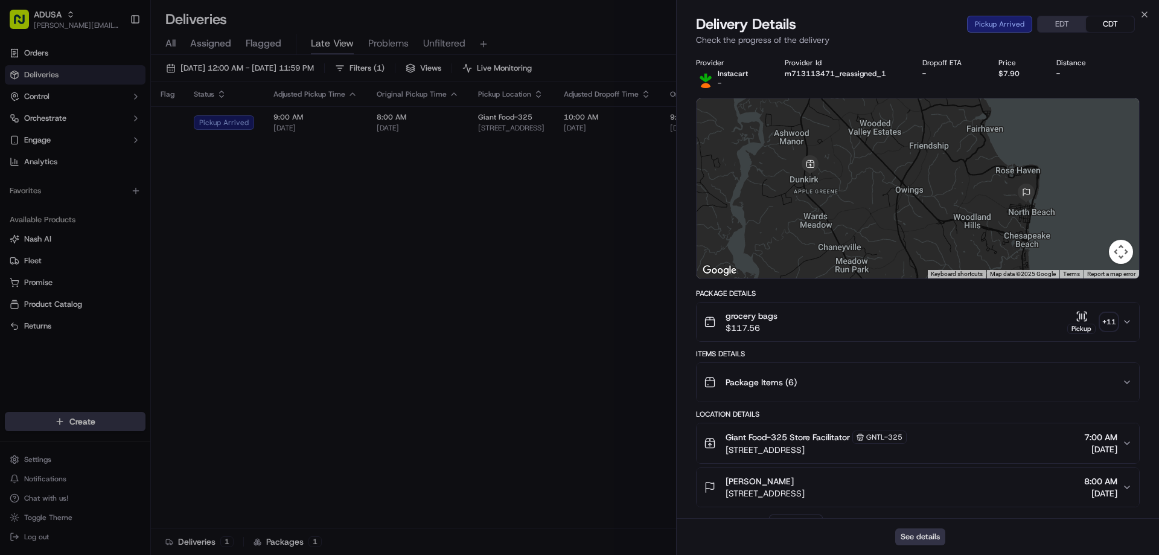
click at [935, 534] on button "See details" at bounding box center [920, 536] width 50 height 17
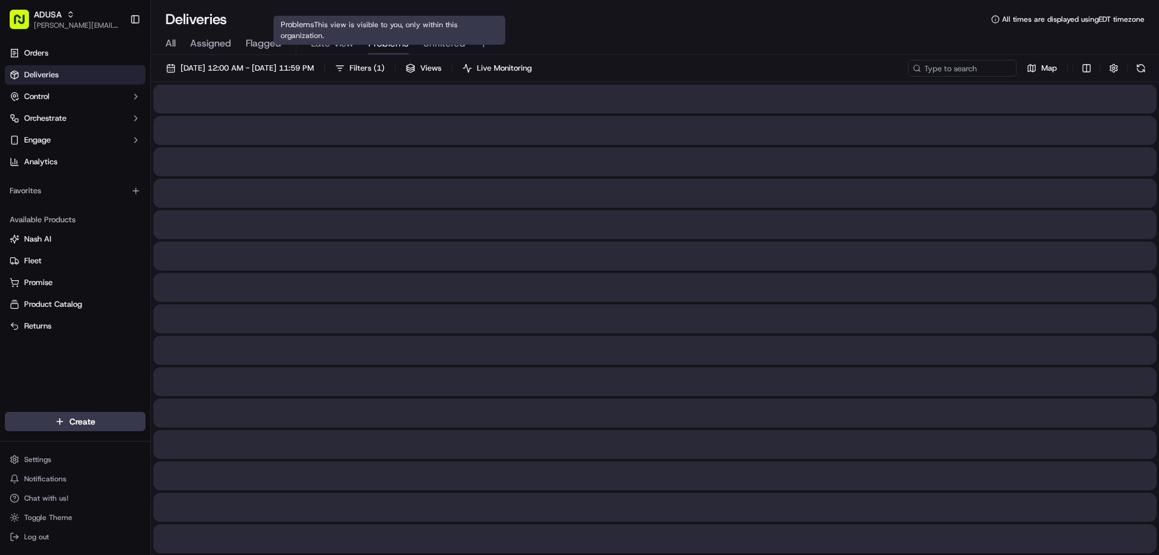
click at [391, 47] on span "Problems" at bounding box center [388, 43] width 40 height 14
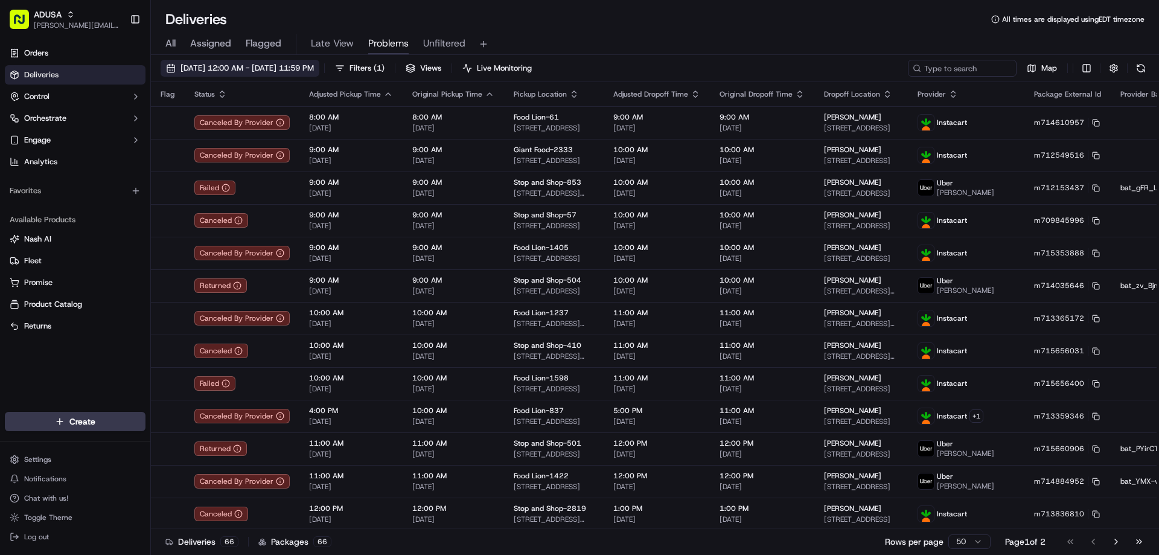
click at [298, 71] on span "09/15/2025 12:00 AM - 09/15/2025 11:59 PM" at bounding box center [247, 68] width 133 height 11
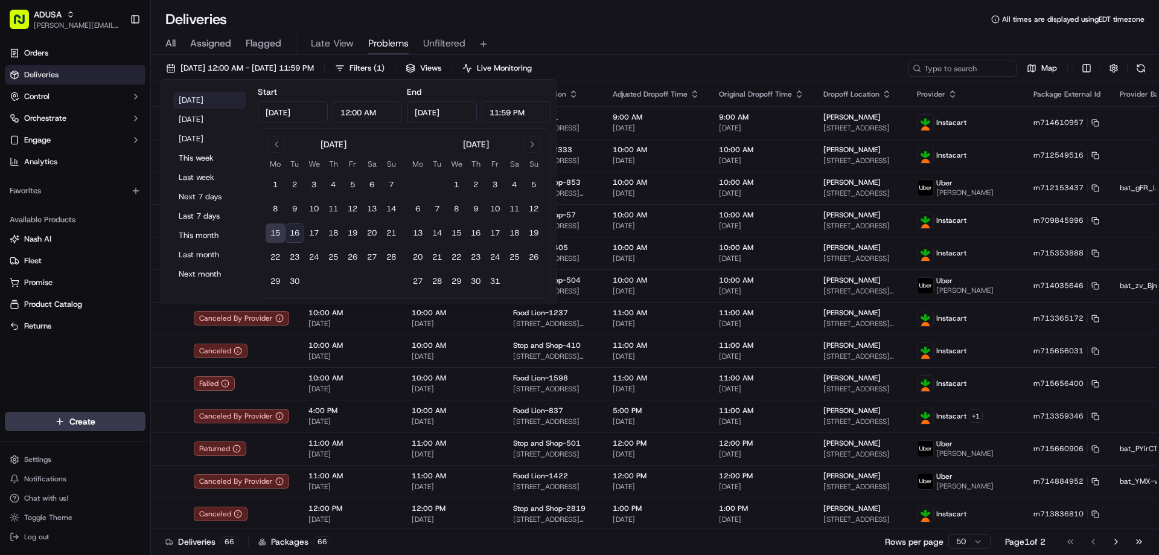
click at [188, 101] on button "Today" at bounding box center [209, 100] width 72 height 17
type input "Sep 16, 2025"
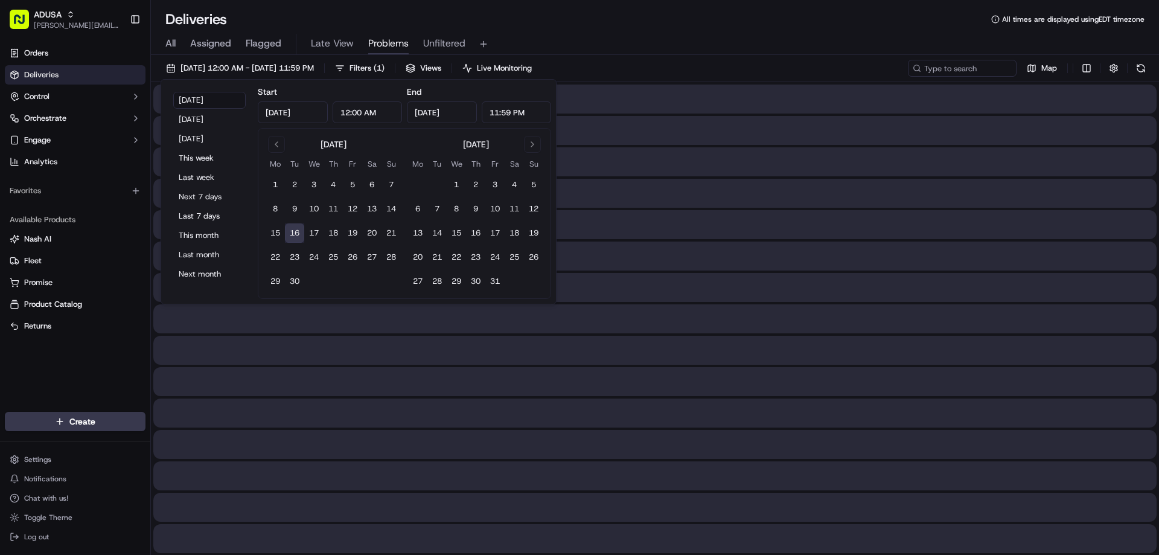
click at [551, 30] on div "All Assigned Flagged Late View Problems Unfiltered" at bounding box center [655, 42] width 1008 height 26
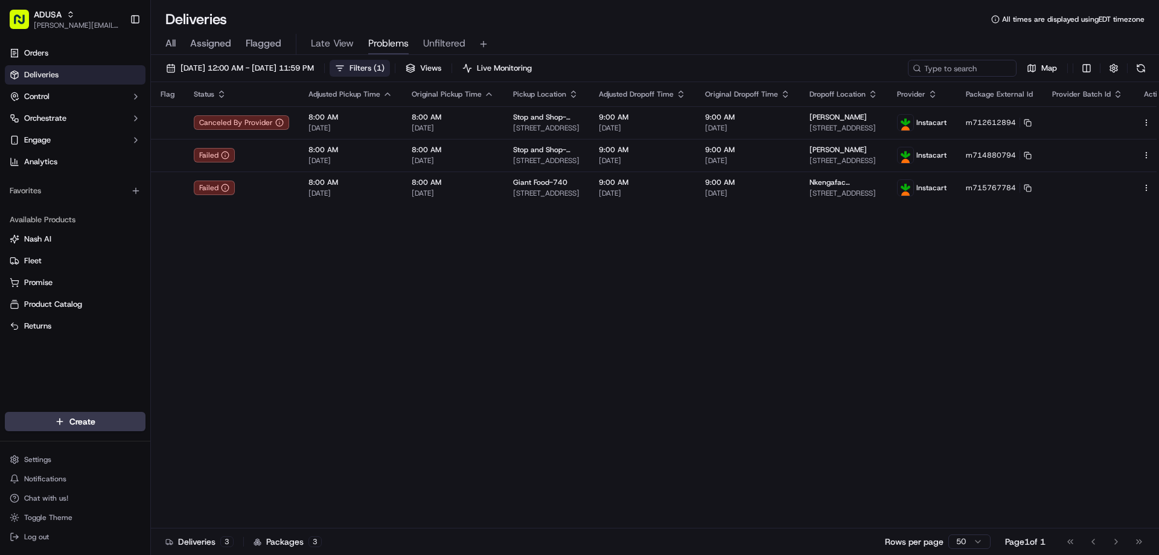
click at [385, 66] on span "Filters ( 1 )" at bounding box center [367, 68] width 35 height 11
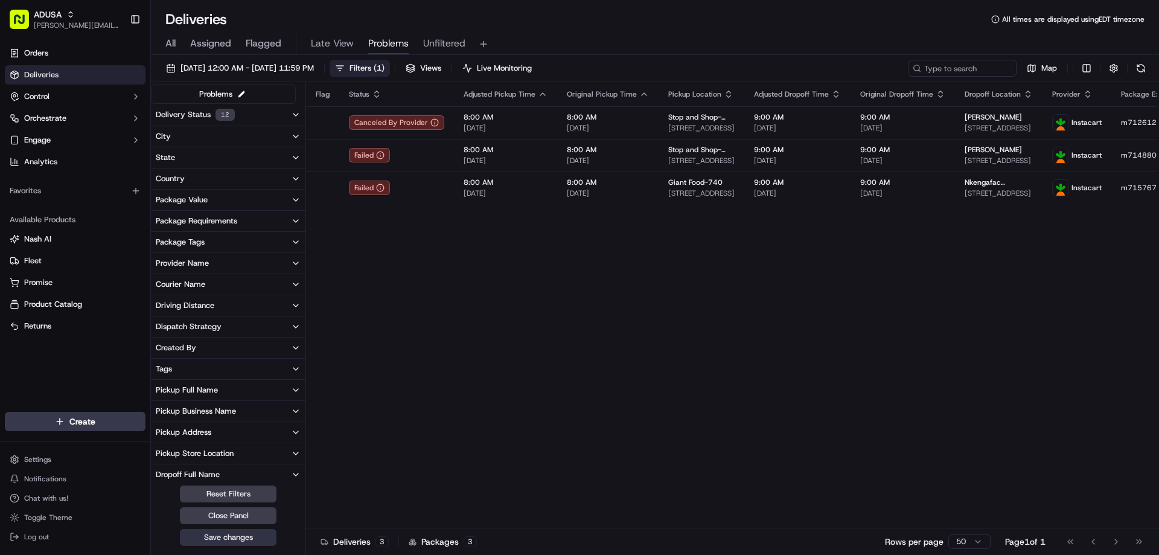
click at [240, 537] on button "Save changes" at bounding box center [228, 537] width 97 height 17
click at [660, 39] on div "All Assigned Flagged Late View Problems Unfiltered" at bounding box center [655, 44] width 1008 height 21
click at [264, 521] on button "Close Panel" at bounding box center [228, 515] width 97 height 17
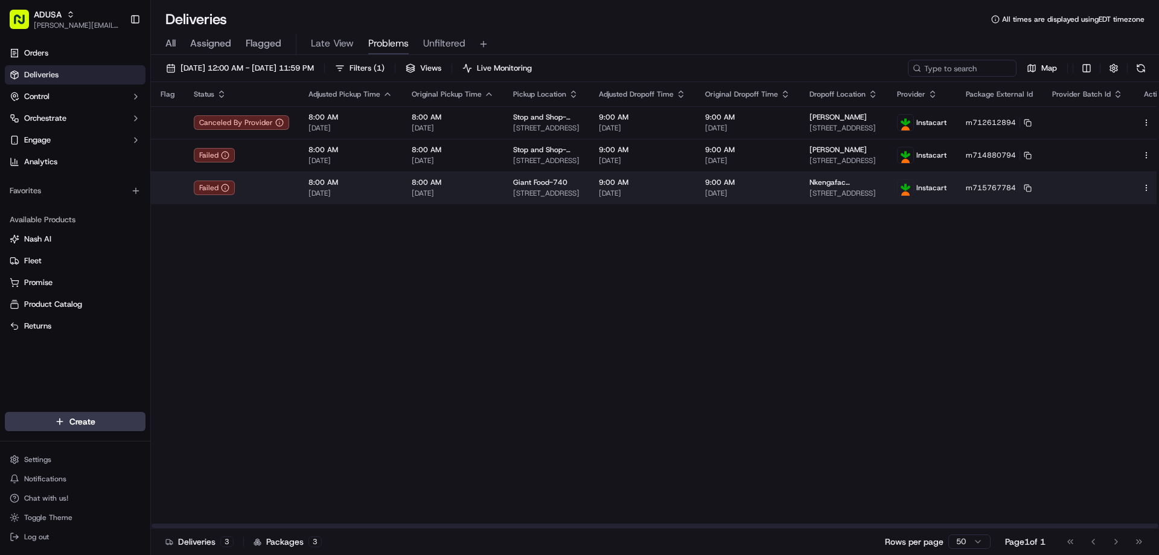
click at [737, 194] on span "[DATE]" at bounding box center [747, 193] width 85 height 10
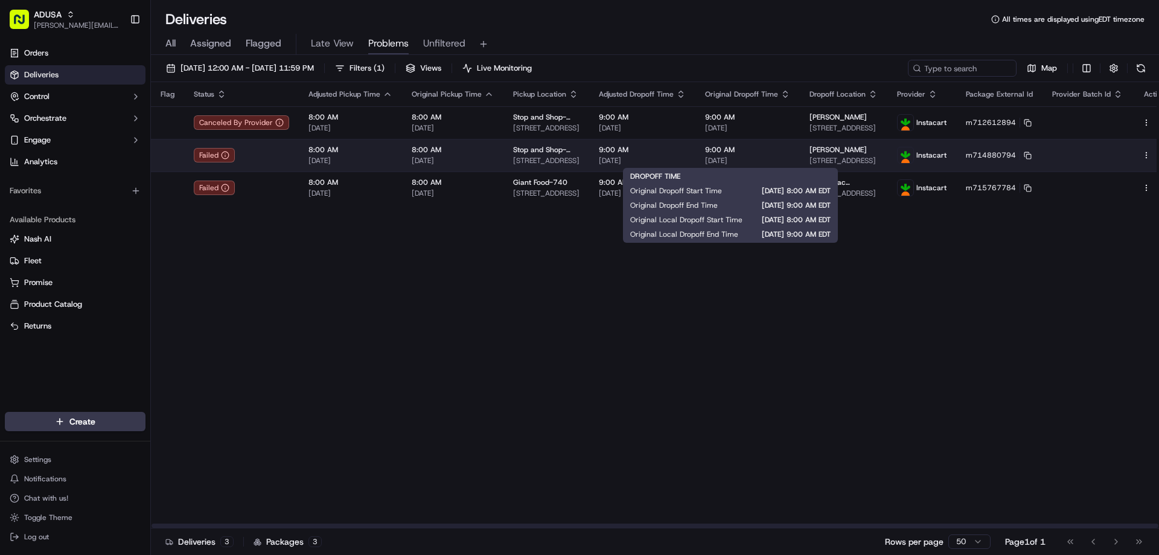
click at [776, 164] on span "[DATE]" at bounding box center [747, 161] width 85 height 10
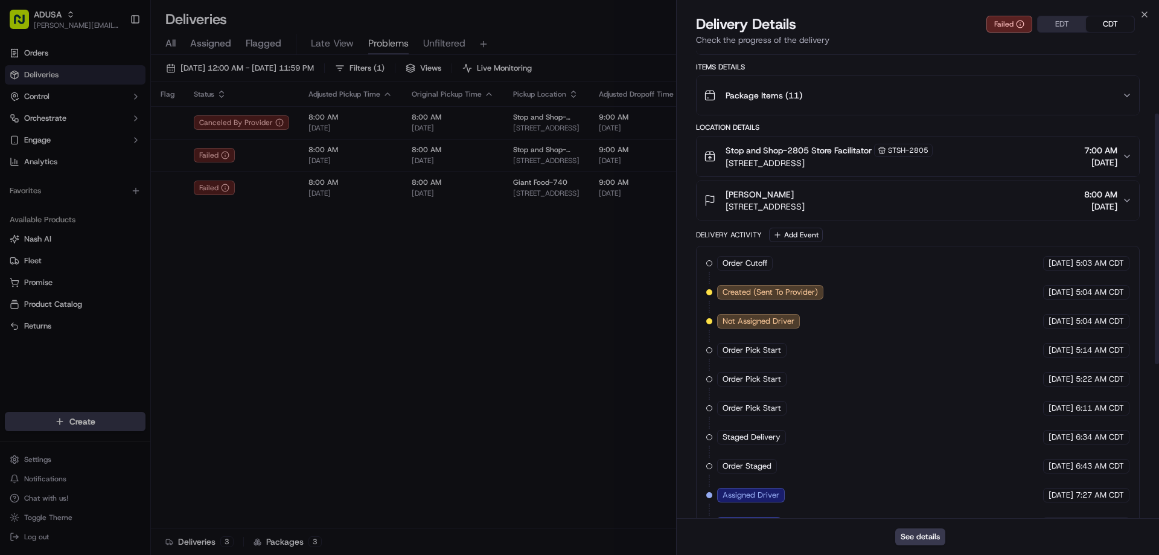
scroll to position [404, 0]
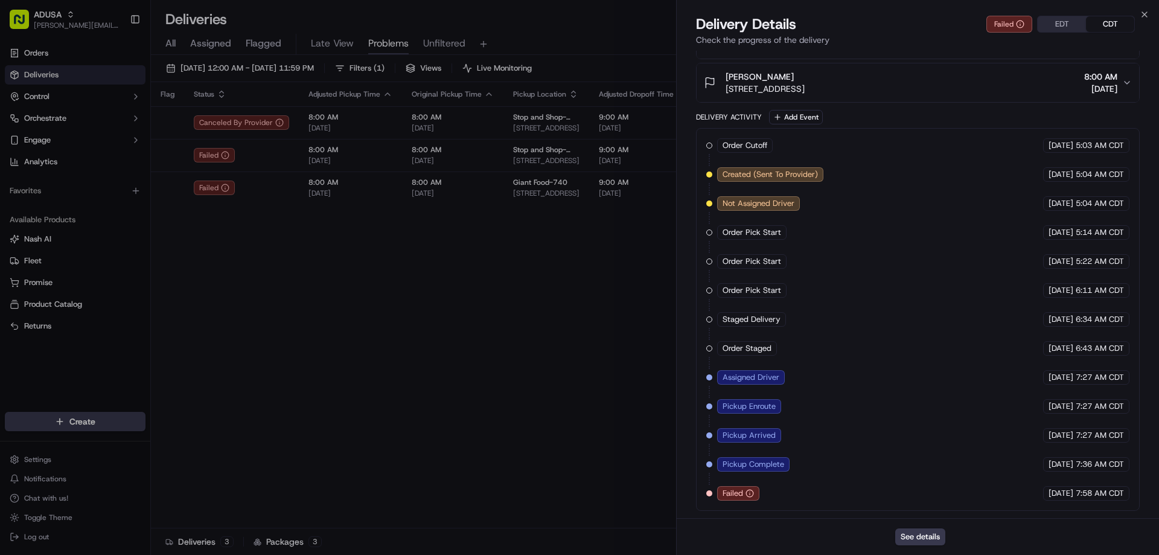
drag, startPoint x: 426, startPoint y: 295, endPoint x: 459, endPoint y: 290, distance: 33.5
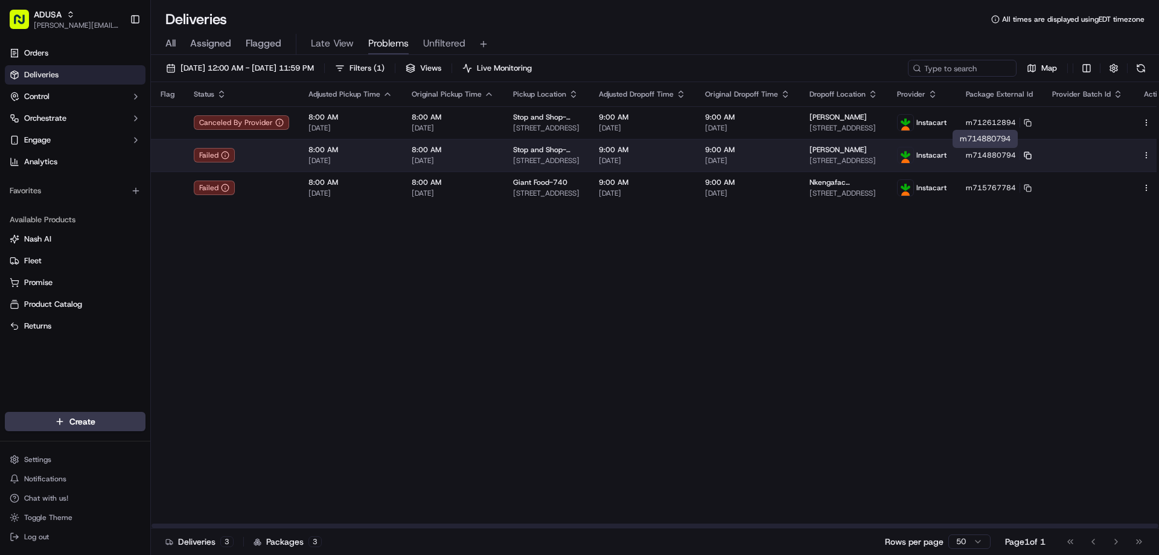
click at [1026, 154] on rect at bounding box center [1028, 156] width 5 height 5
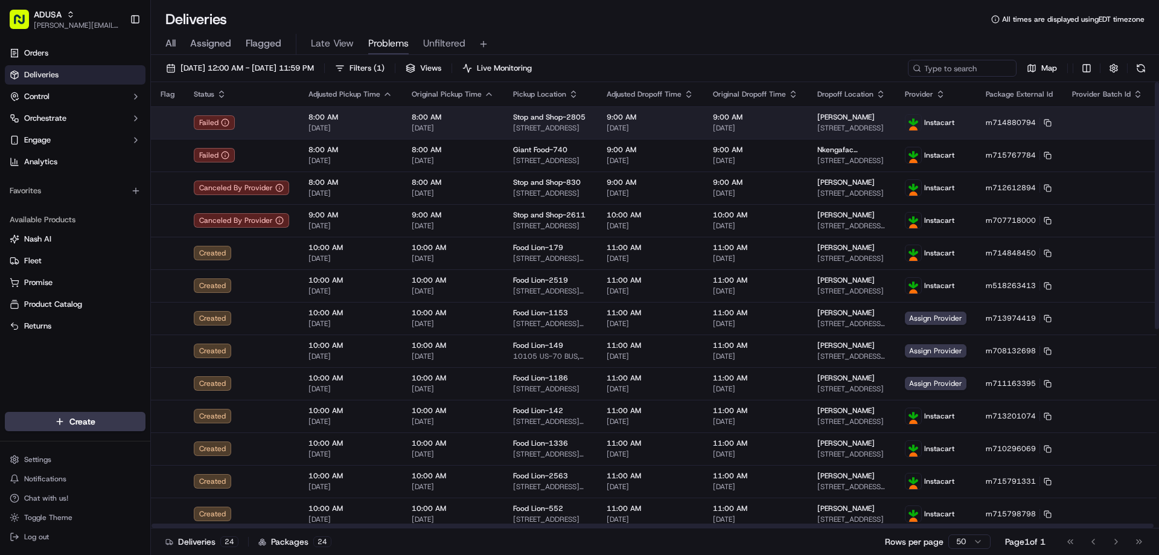
click at [675, 127] on span "[DATE]" at bounding box center [650, 128] width 87 height 10
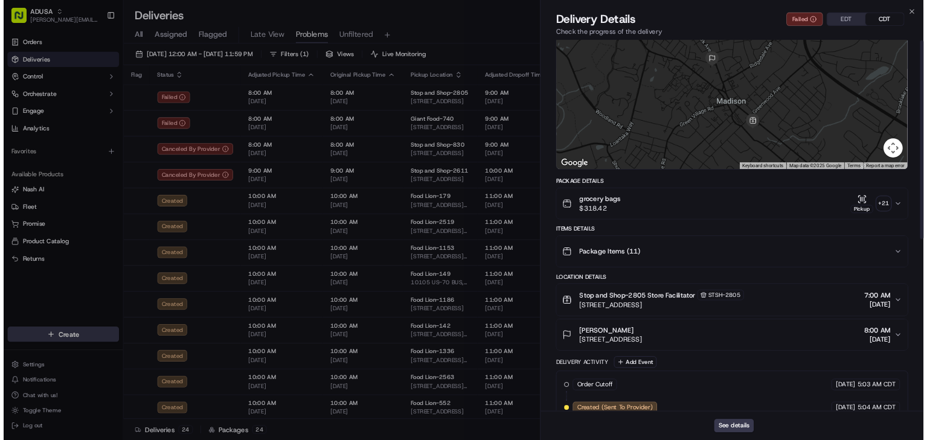
scroll to position [0, 0]
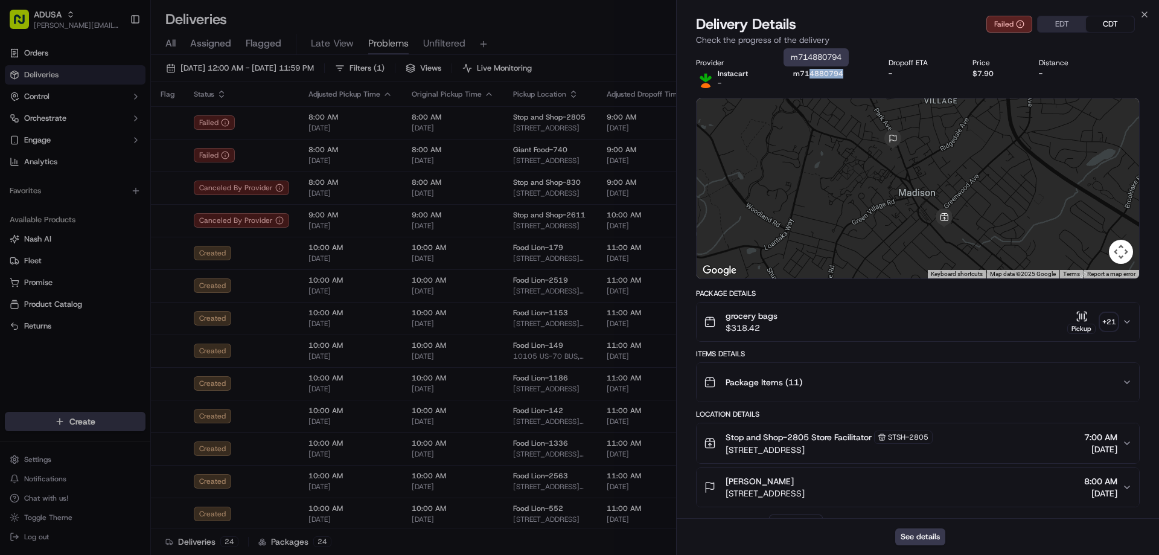
drag, startPoint x: 844, startPoint y: 72, endPoint x: 821, endPoint y: 71, distance: 23.0
click at [816, 72] on div "m714880794" at bounding box center [831, 74] width 76 height 10
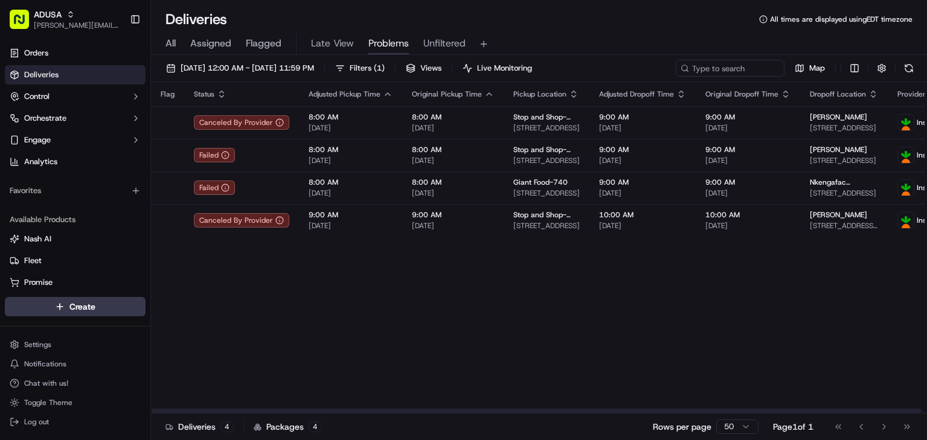
drag, startPoint x: 391, startPoint y: 272, endPoint x: 256, endPoint y: 242, distance: 137.8
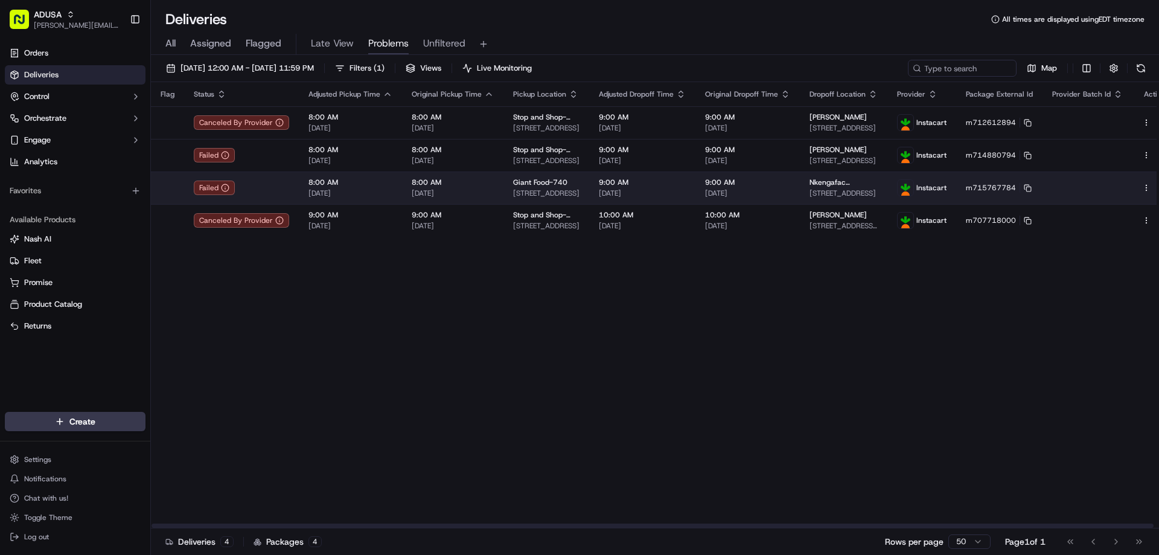
click at [283, 187] on div "Failed" at bounding box center [241, 188] width 95 height 14
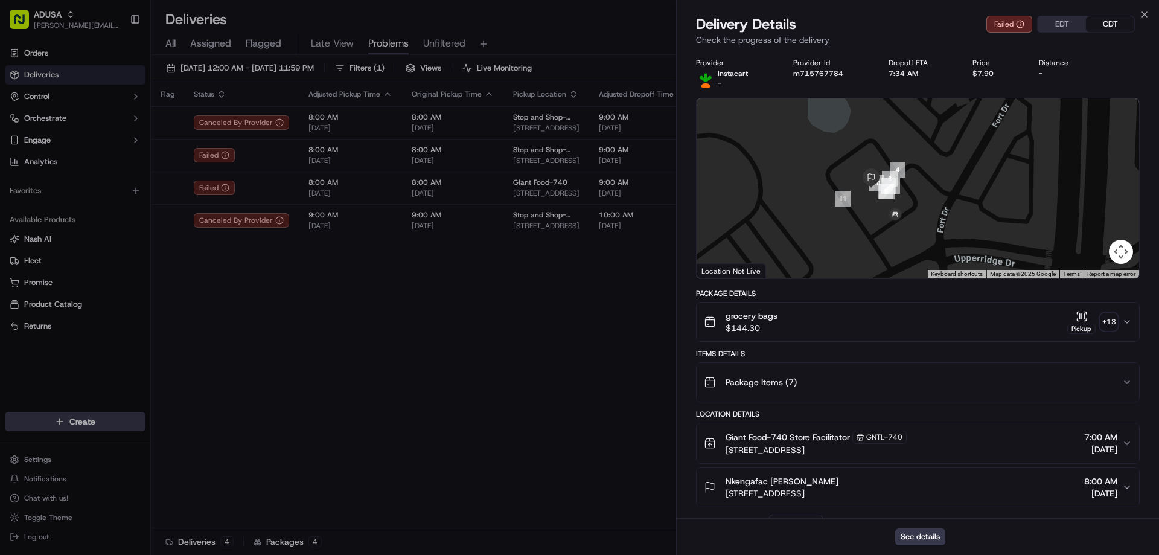
drag, startPoint x: 910, startPoint y: 189, endPoint x: 950, endPoint y: 208, distance: 43.7
click at [950, 208] on div at bounding box center [918, 188] width 443 height 180
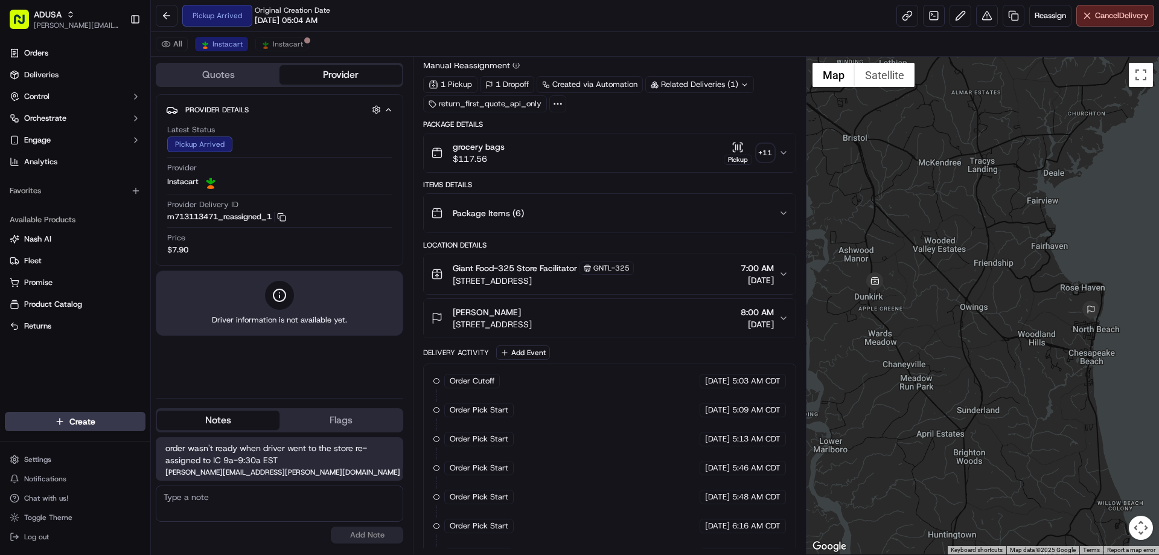
scroll to position [289, 0]
